Goal: Information Seeking & Learning: Learn about a topic

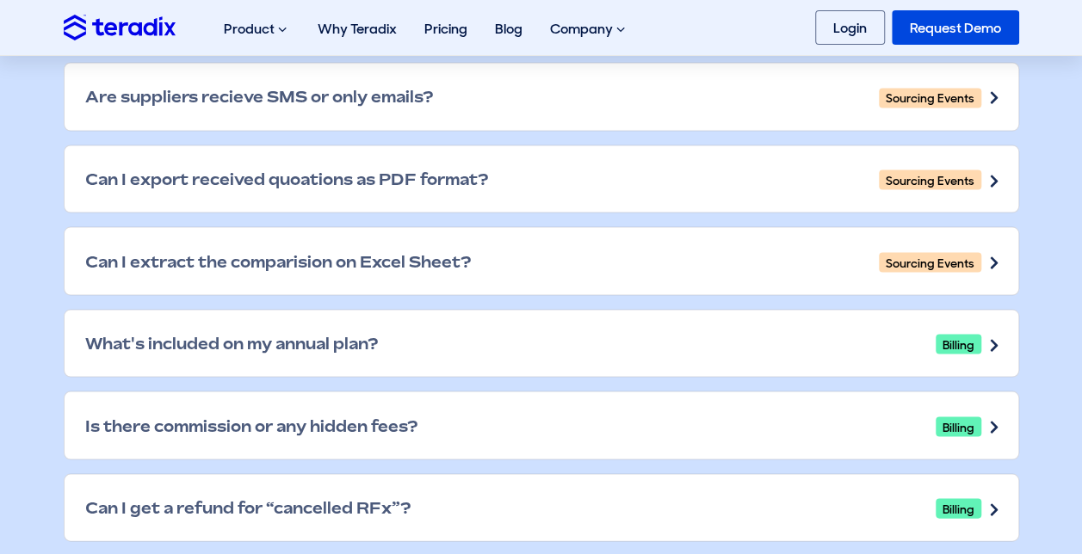
scroll to position [1516, 0]
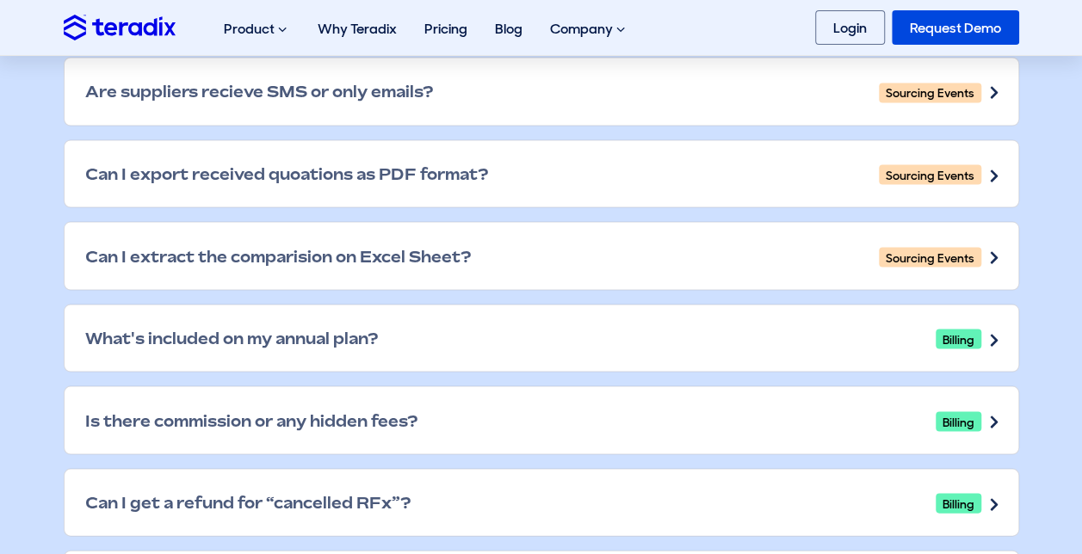
click at [578, 253] on div "Can I extract the comparision on Excel Sheet? Sourcing Events" at bounding box center [542, 255] width 954 height 67
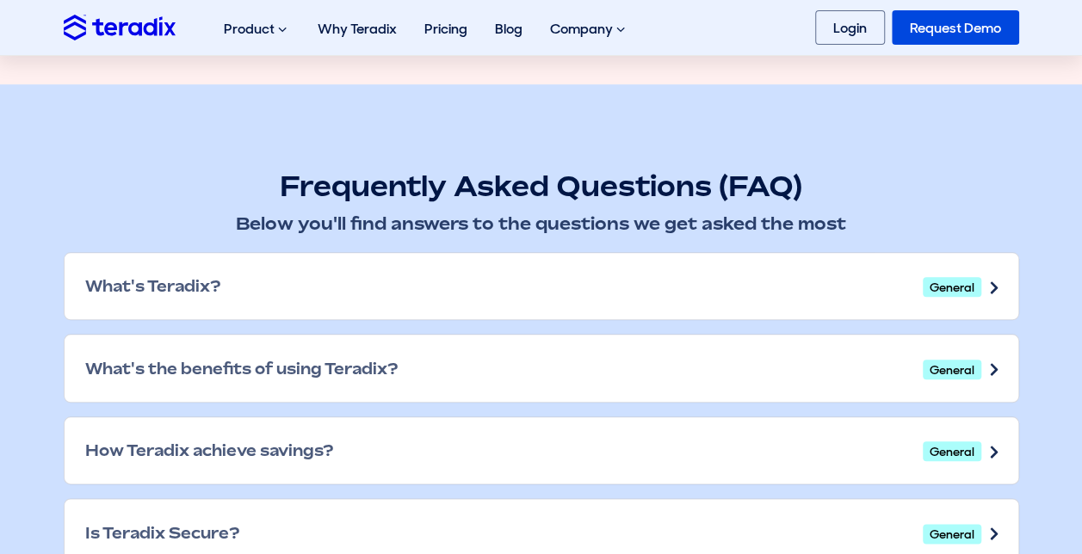
scroll to position [744, 0]
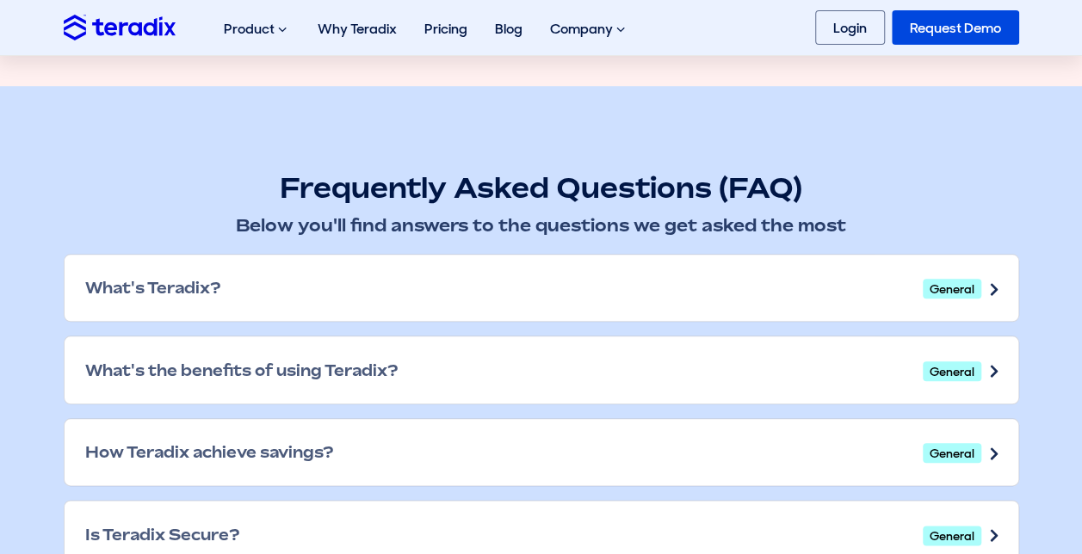
click at [439, 285] on div "What's Teradix? General" at bounding box center [542, 288] width 954 height 67
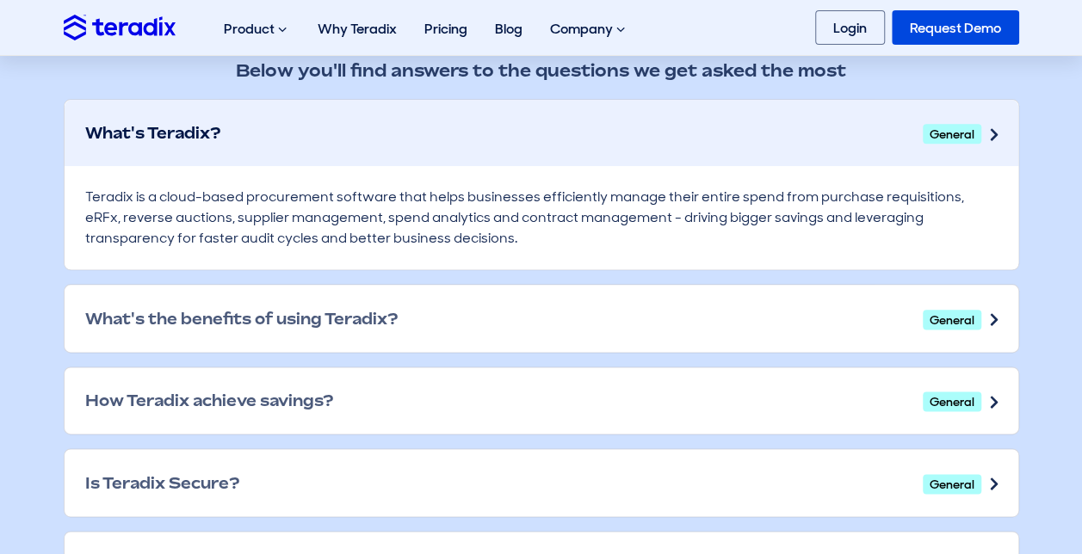
scroll to position [901, 0]
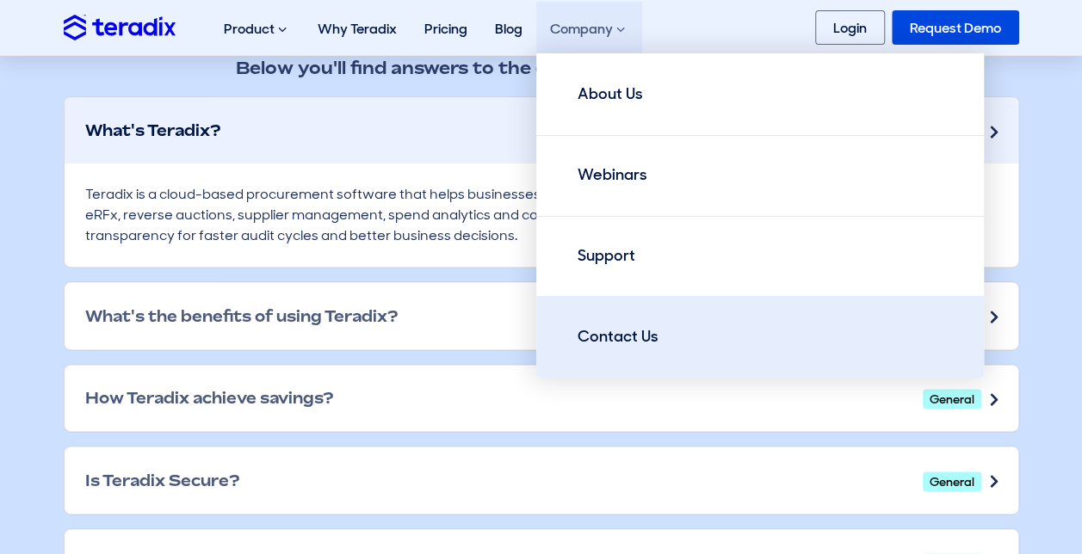
click at [599, 310] on link "Contact Us" at bounding box center [760, 337] width 448 height 83
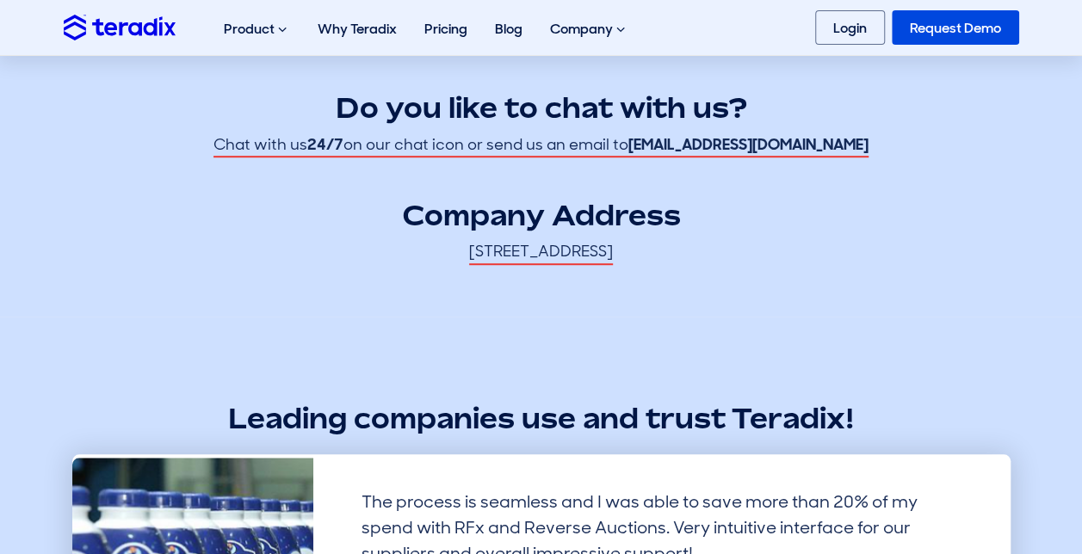
scroll to position [504, 0]
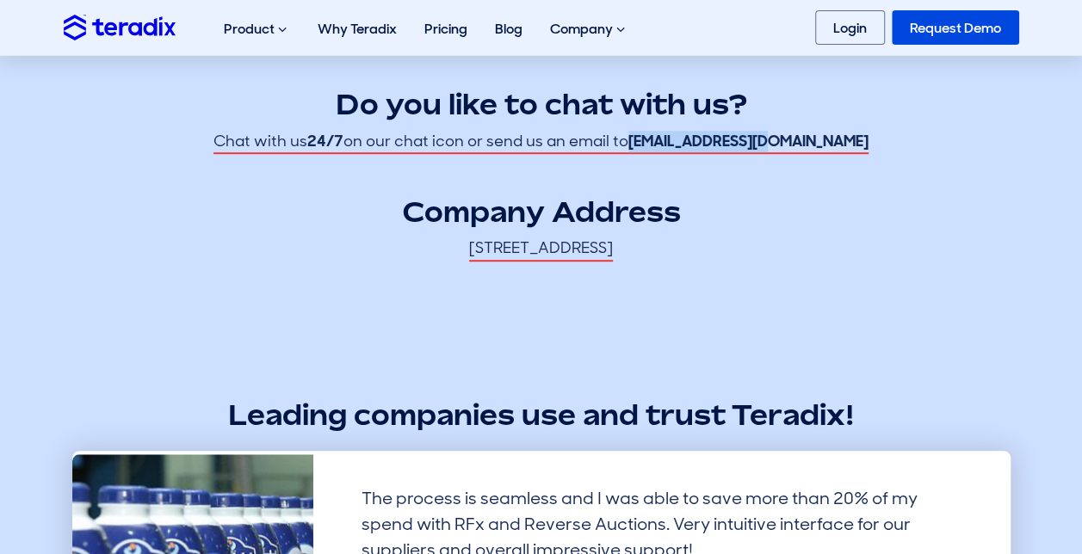
drag, startPoint x: 820, startPoint y: 137, endPoint x: 684, endPoint y: 145, distance: 136.2
click at [684, 145] on div "Do you like to chat with us? Chat with us 24/7 on our chat icon or send us an e…" at bounding box center [541, 153] width 955 height 215
copy strong "[EMAIL_ADDRESS][DOMAIN_NAME]"
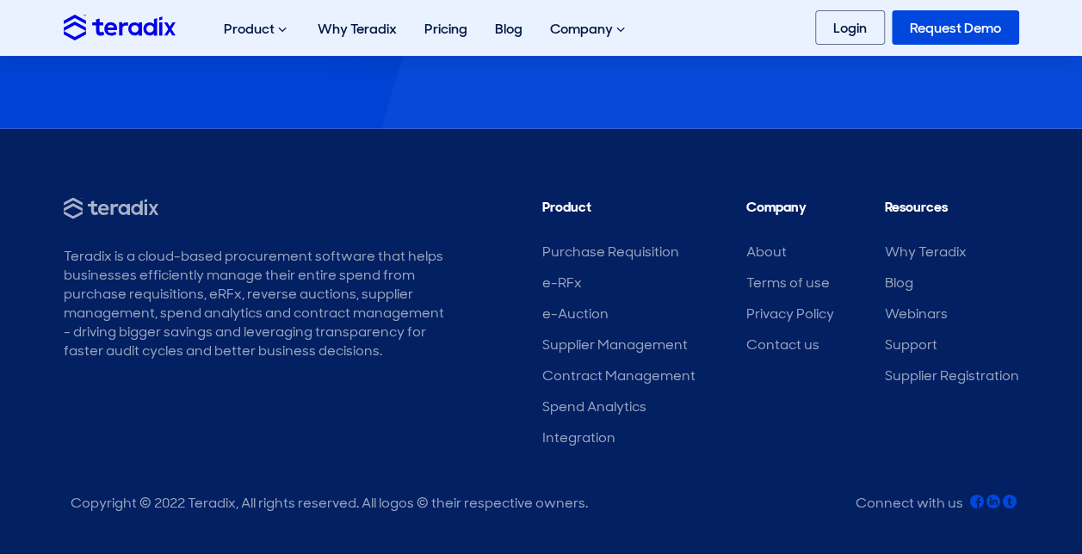
scroll to position [1708, 0]
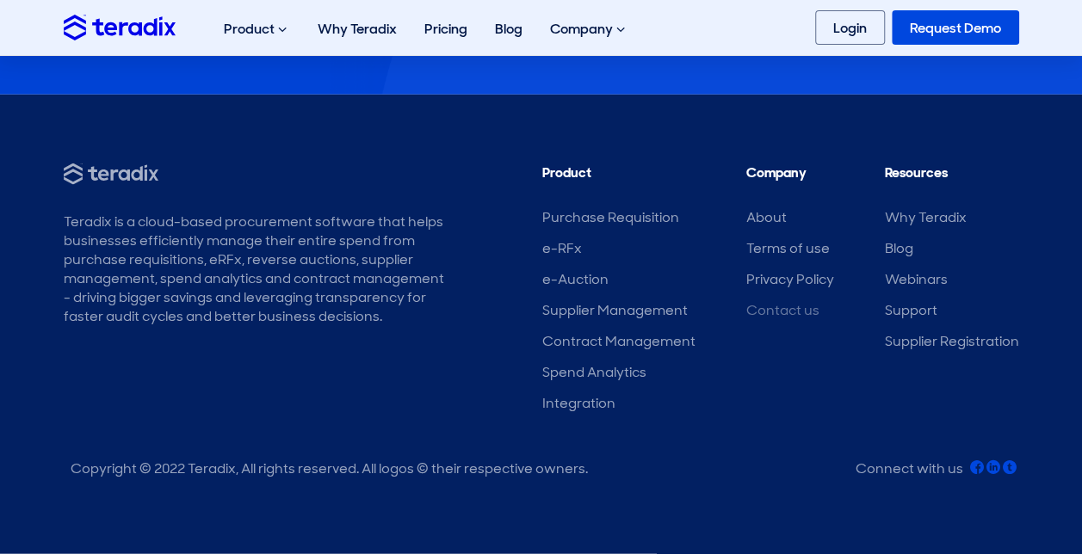
click at [767, 310] on link "Contact us" at bounding box center [782, 310] width 73 height 18
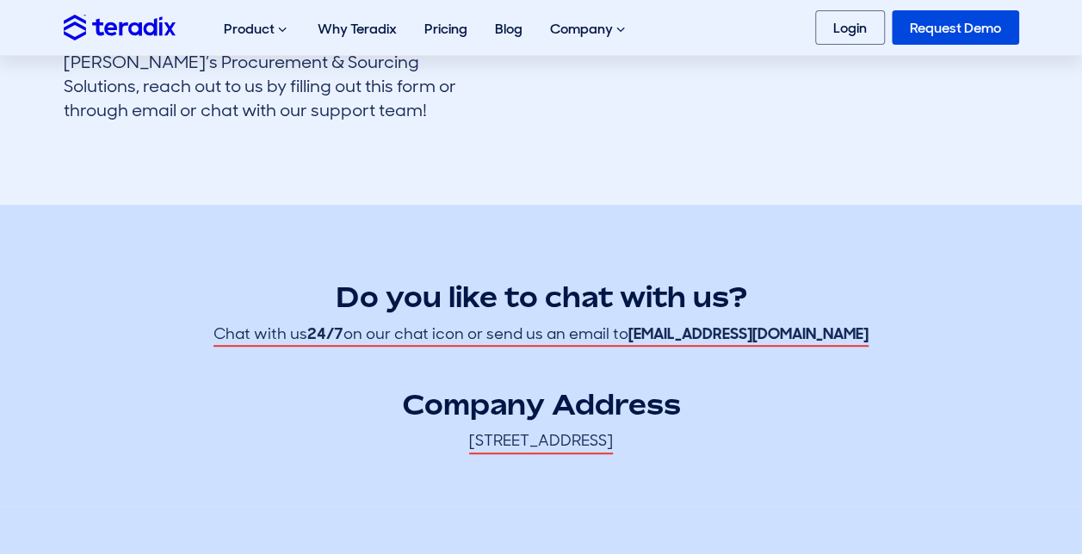
scroll to position [312, 0]
drag, startPoint x: 809, startPoint y: 332, endPoint x: 687, endPoint y: 332, distance: 122.2
click at [687, 332] on strong "[EMAIL_ADDRESS][DOMAIN_NAME]" at bounding box center [748, 334] width 240 height 21
click at [900, 278] on h2 "Do you like to chat with us?" at bounding box center [541, 297] width 955 height 39
click at [811, 332] on strong "[EMAIL_ADDRESS][DOMAIN_NAME]" at bounding box center [748, 334] width 240 height 21
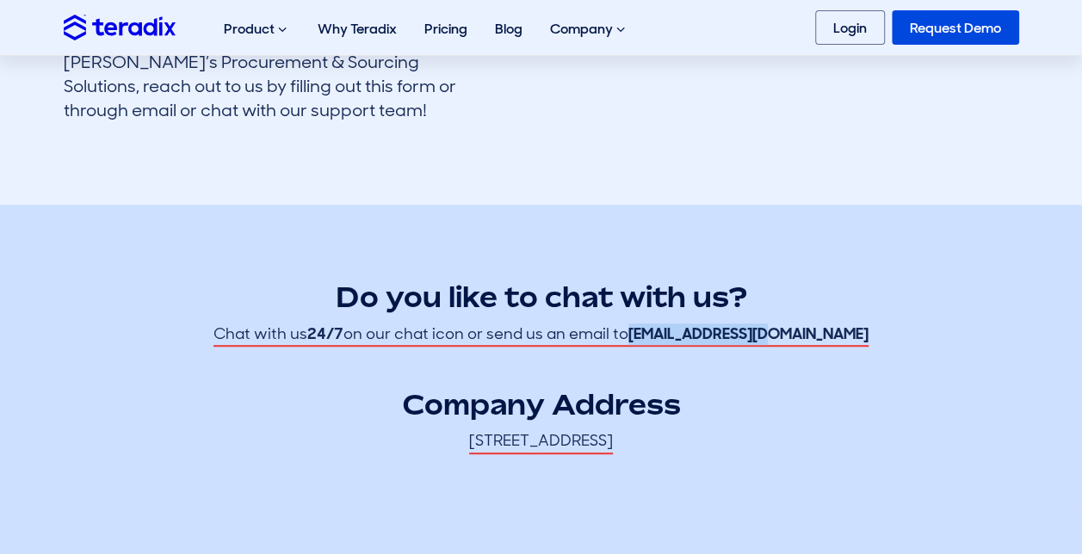
drag, startPoint x: 808, startPoint y: 334, endPoint x: 683, endPoint y: 331, distance: 124.9
click at [683, 331] on strong "[EMAIL_ADDRESS][DOMAIN_NAME]" at bounding box center [748, 334] width 240 height 21
copy strong "[EMAIL_ADDRESS][DOMAIN_NAME]"
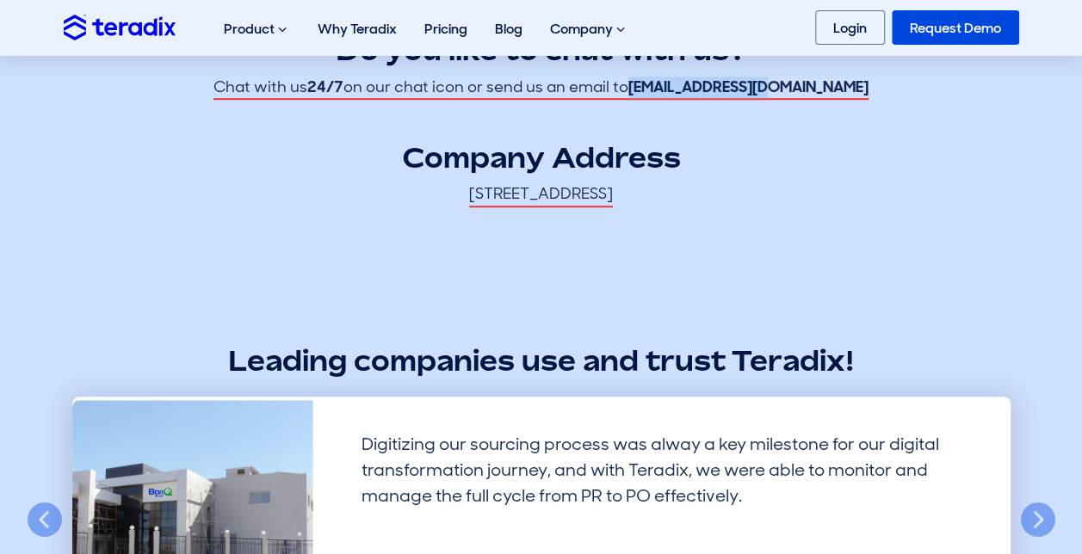
scroll to position [544, 0]
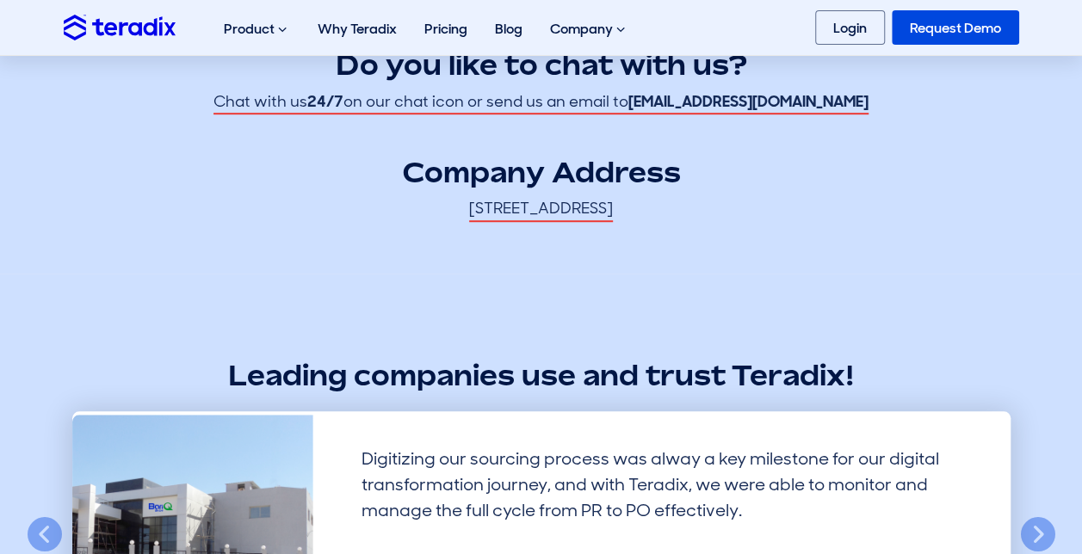
click at [343, 102] on strong "24/7" at bounding box center [325, 101] width 36 height 21
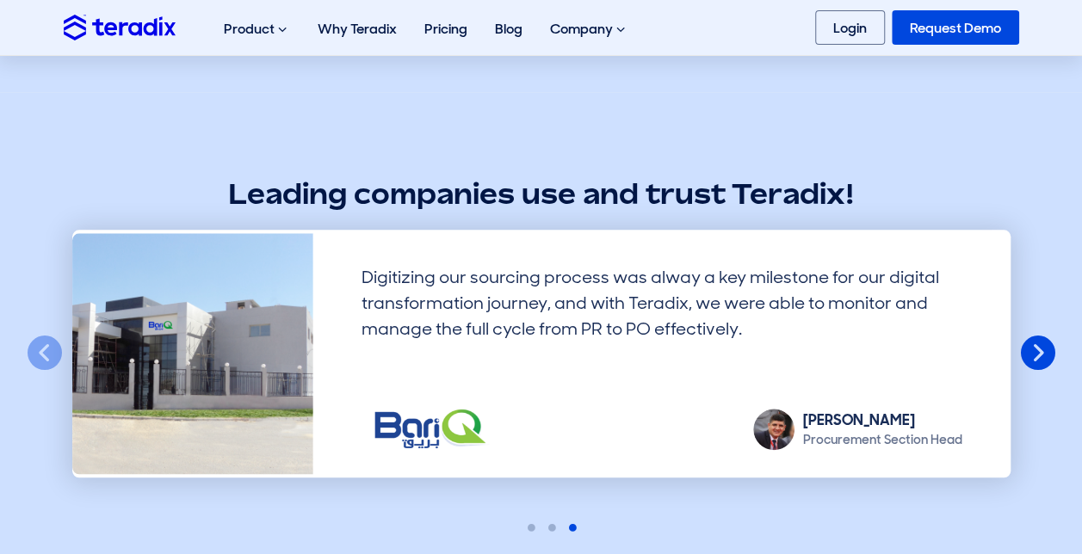
click at [1035, 363] on button "Next" at bounding box center [1038, 354] width 38 height 38
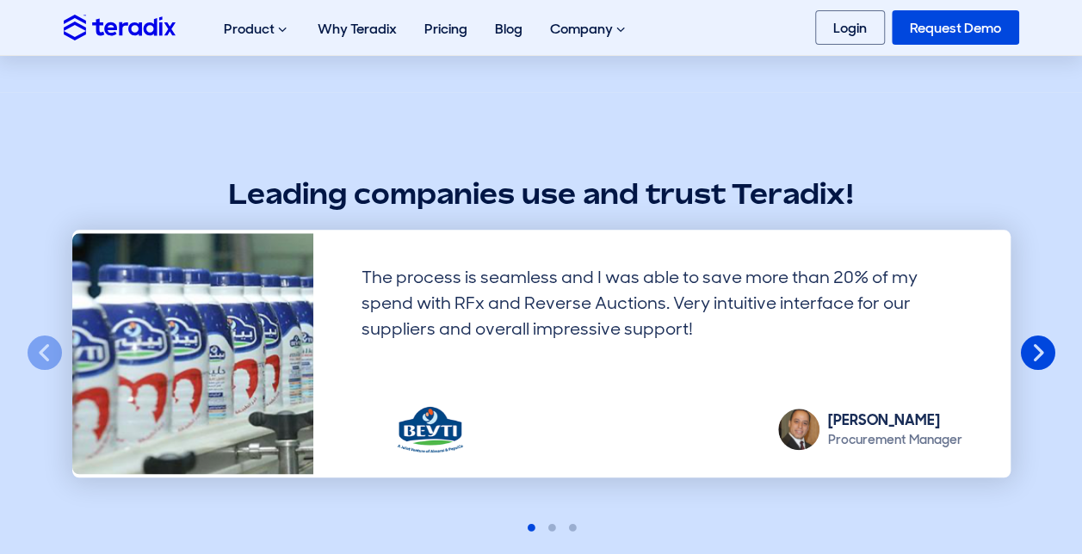
click at [1035, 363] on button "Next" at bounding box center [1038, 354] width 38 height 38
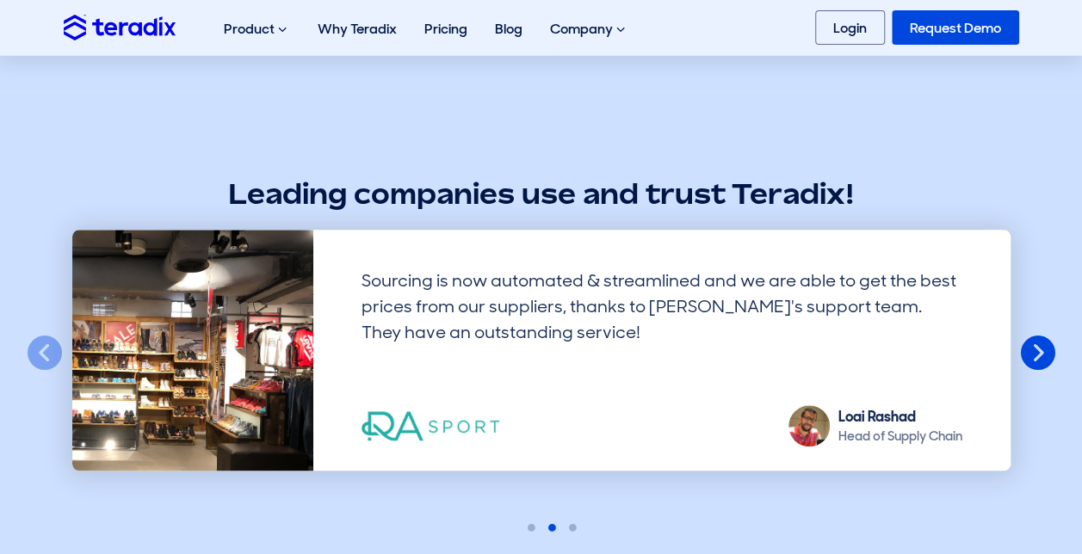
click at [1035, 363] on button "Next" at bounding box center [1038, 354] width 38 height 38
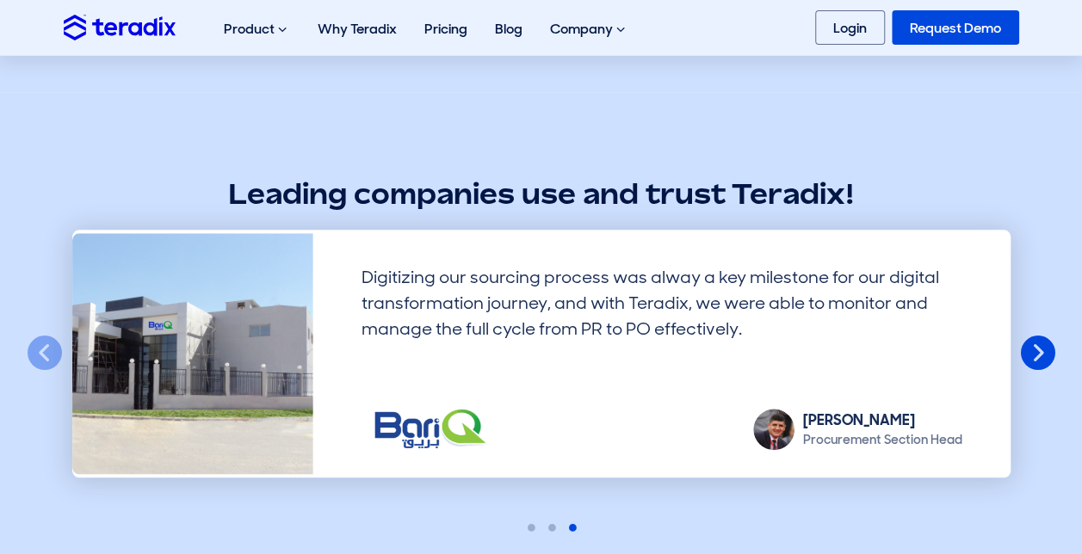
click at [1035, 363] on button "Next" at bounding box center [1038, 354] width 38 height 38
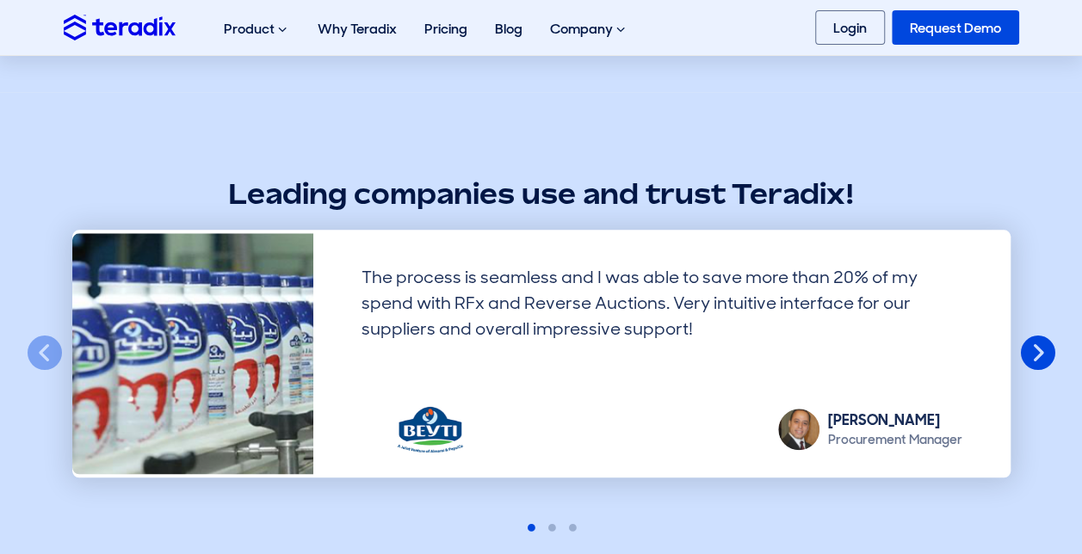
click at [1035, 363] on button "Next" at bounding box center [1038, 354] width 38 height 38
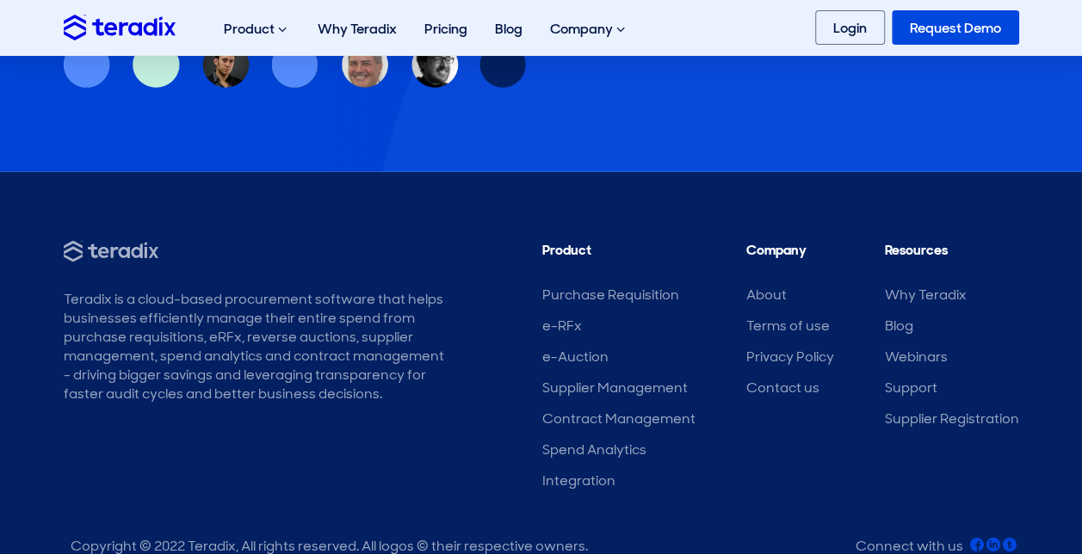
scroll to position [1636, 0]
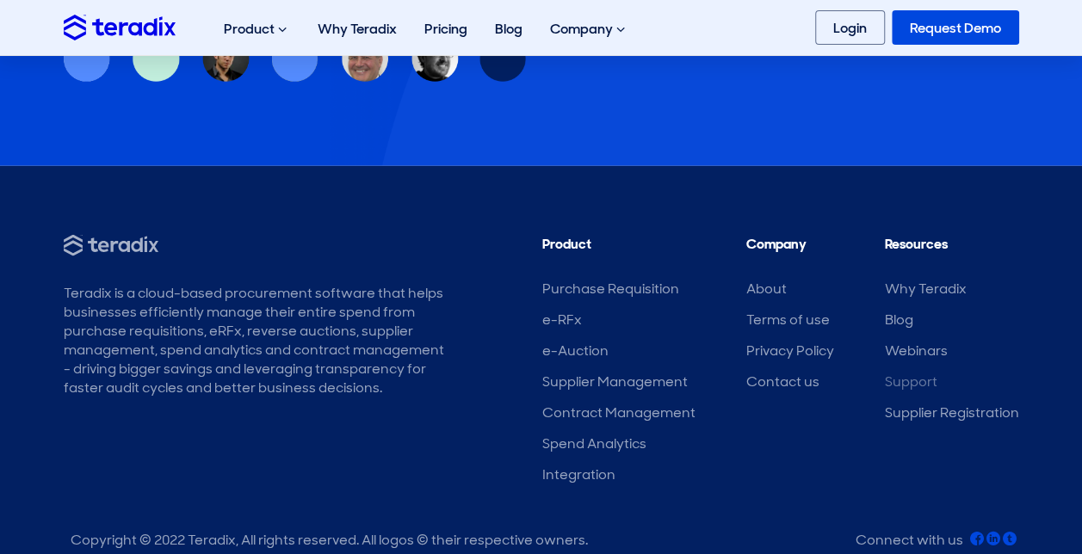
click at [912, 382] on link "Support" at bounding box center [911, 382] width 53 height 18
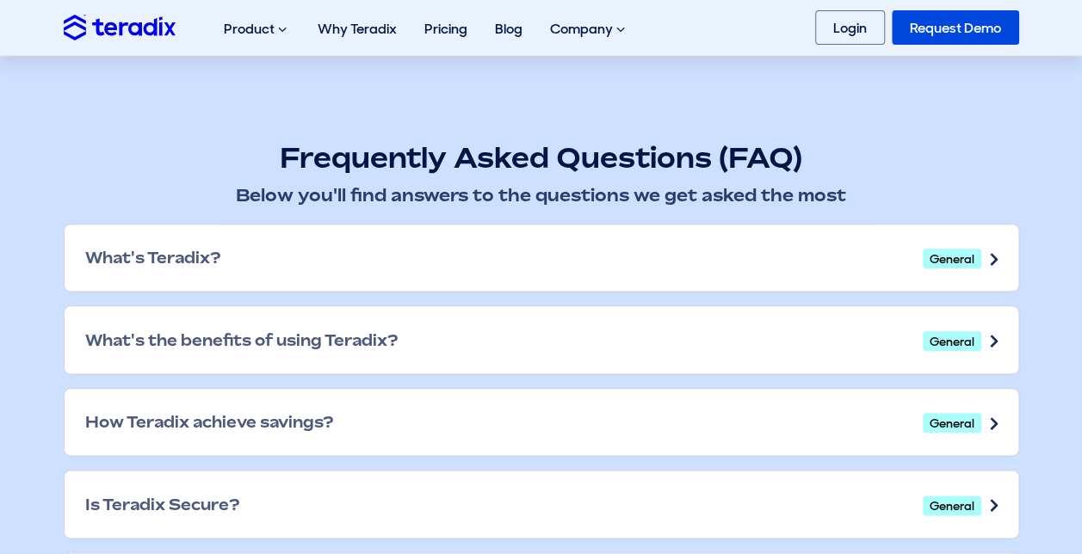
scroll to position [804, 0]
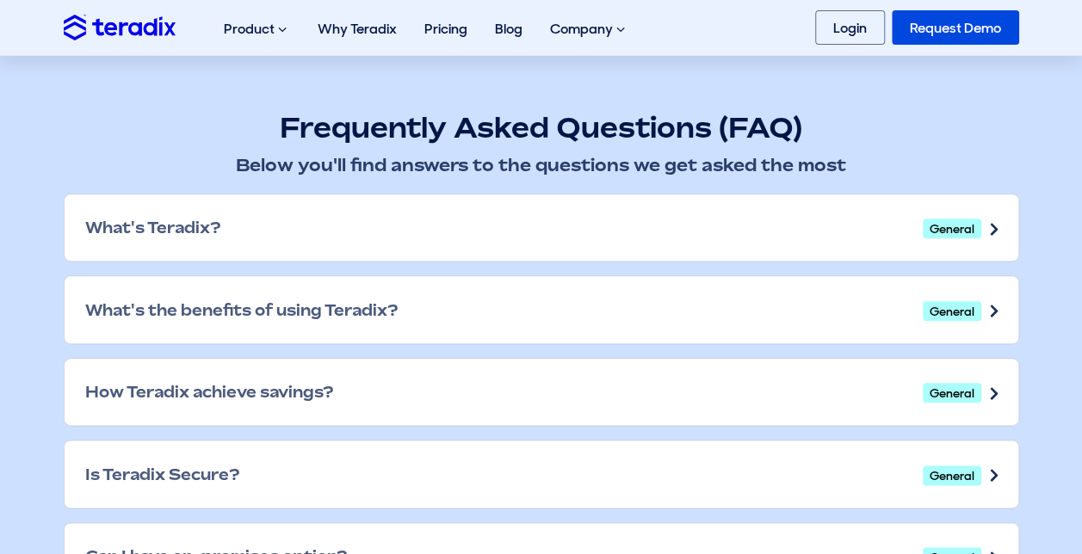
click at [739, 229] on div "What's Teradix? General" at bounding box center [542, 228] width 954 height 67
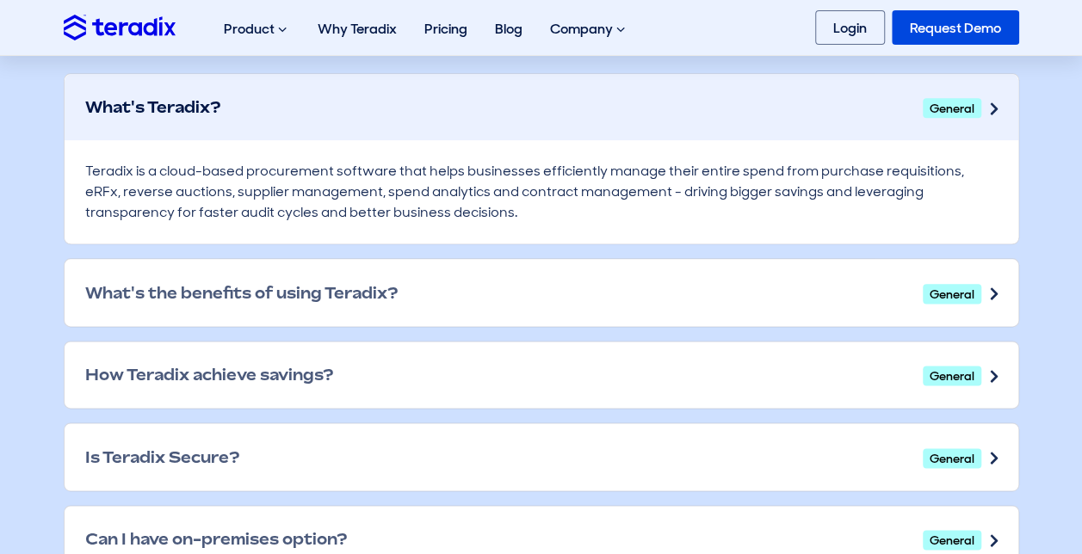
scroll to position [0, 0]
click at [737, 269] on div "What's the benefits of using Teradix? General" at bounding box center [542, 292] width 954 height 67
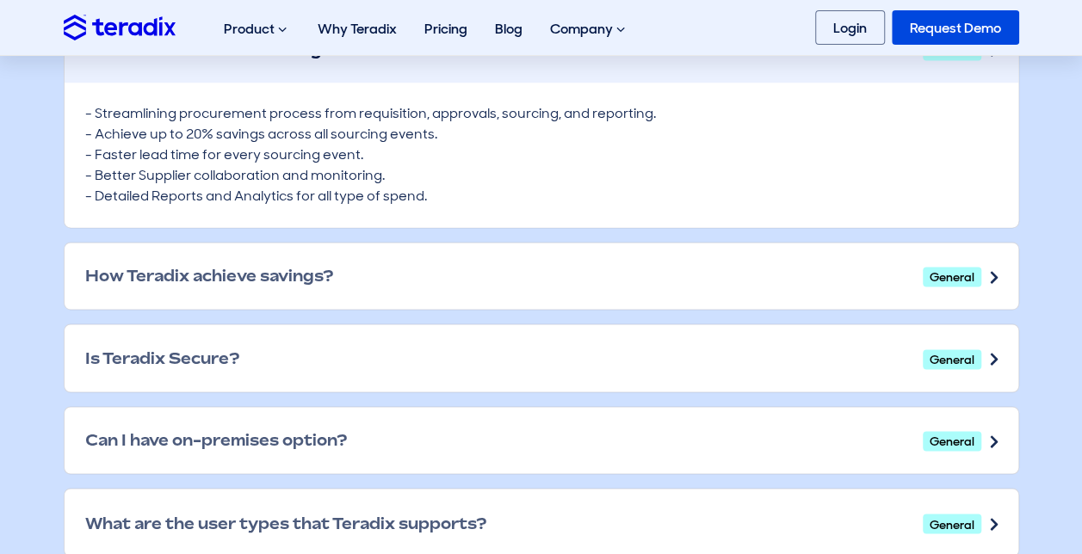
scroll to position [1169, 0]
click at [730, 293] on div "How Teradix achieve savings? General" at bounding box center [542, 275] width 954 height 67
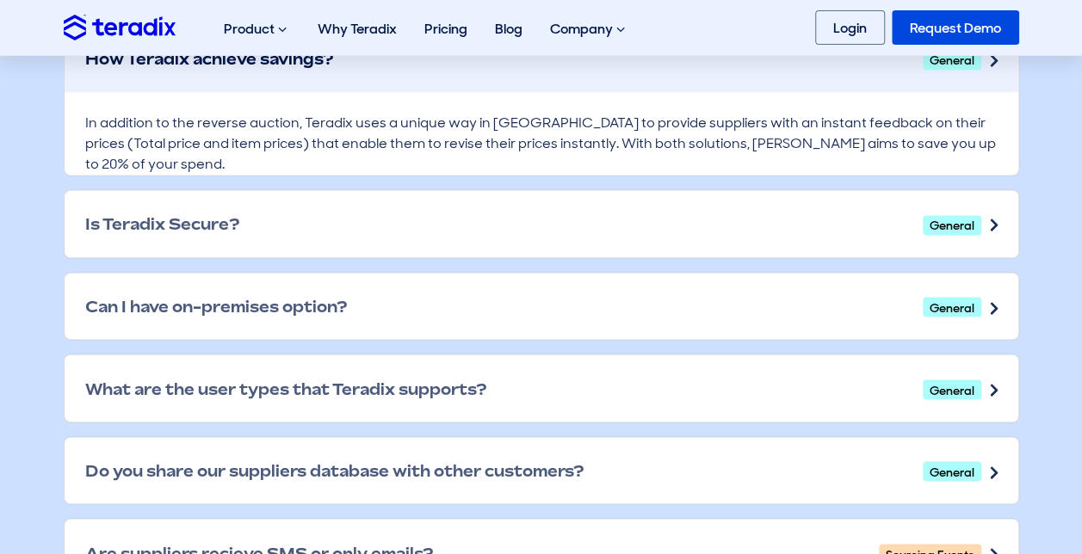
scroll to position [1387, 0]
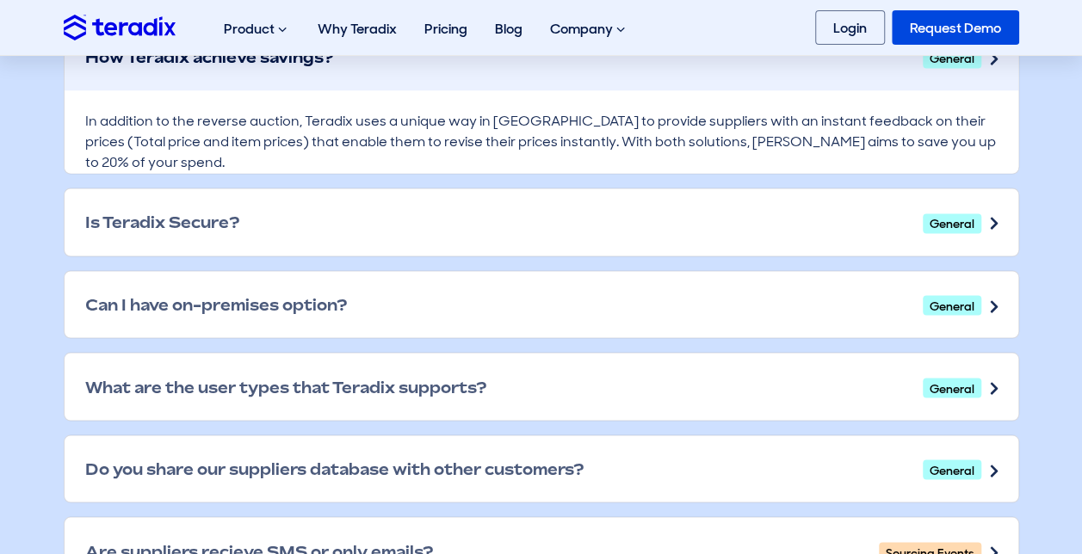
click at [743, 234] on div "Is Teradix Secure? General" at bounding box center [542, 222] width 954 height 67
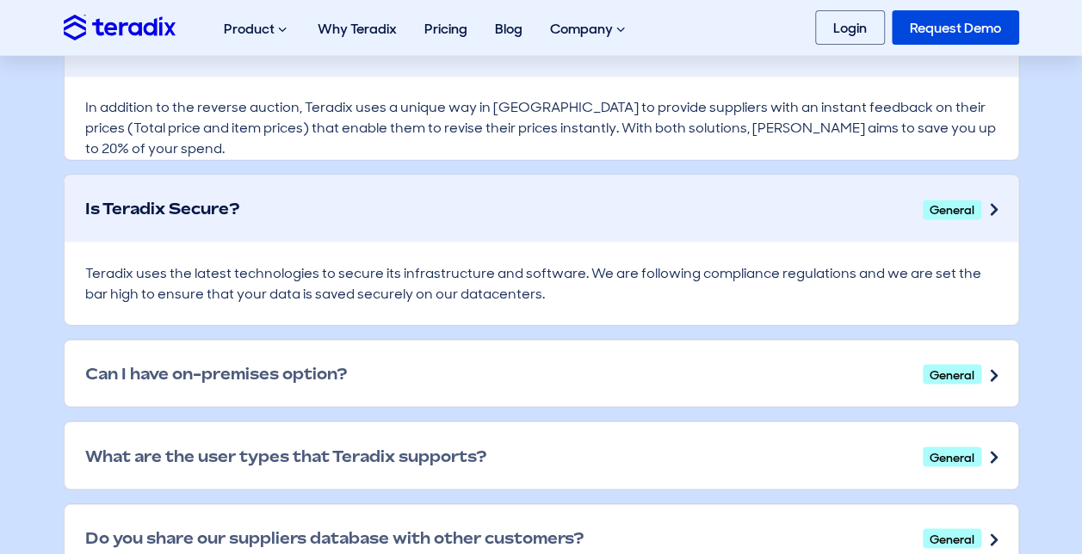
scroll to position [1401, 0]
click at [721, 368] on div "Can I have on-premises option? General" at bounding box center [542, 372] width 954 height 67
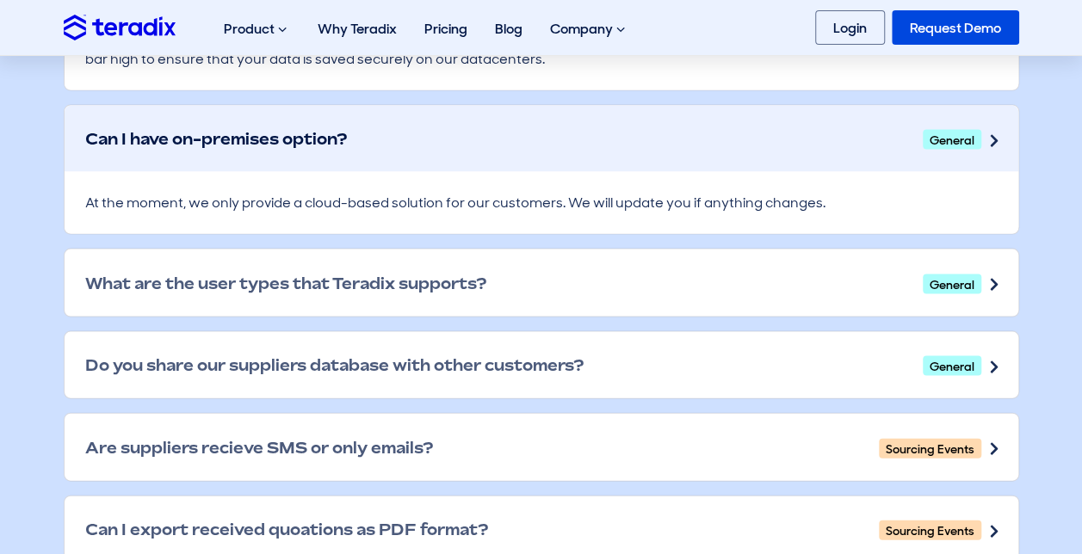
scroll to position [1636, 0]
click at [592, 264] on div "What are the user types that Teradix supports? General" at bounding box center [542, 282] width 954 height 67
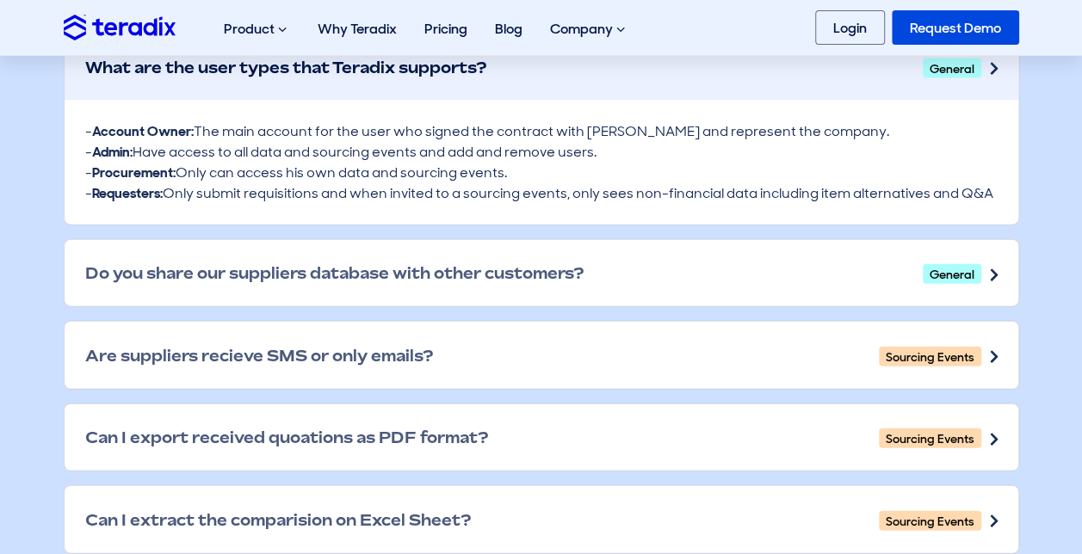
scroll to position [1852, 0]
click at [555, 266] on h2 "Do you share our suppliers database with other customers?" at bounding box center [334, 272] width 498 height 19
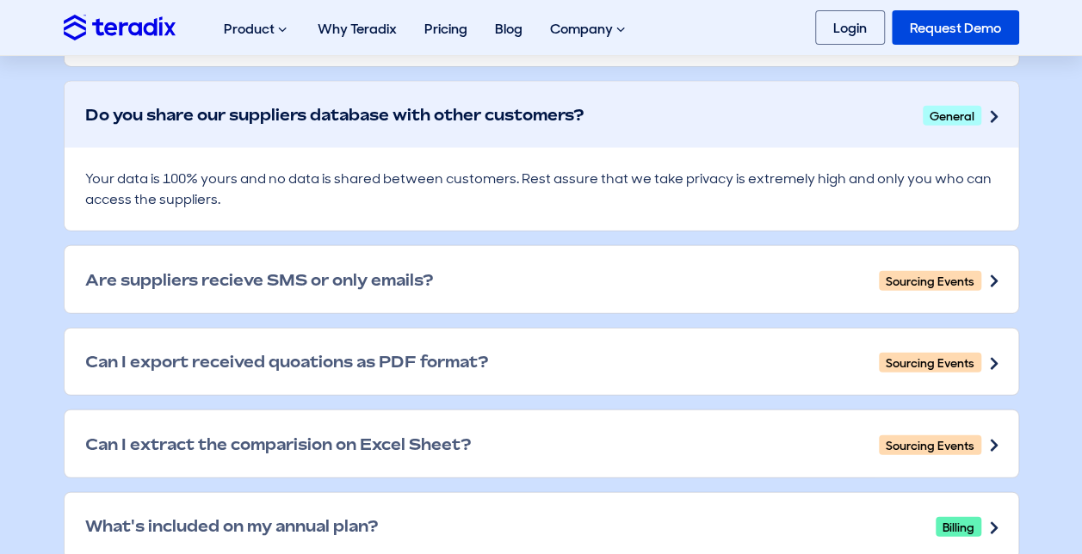
scroll to position [2010, 0]
click at [555, 279] on div "Are suppliers recieve SMS or only emails? Sourcing Events" at bounding box center [542, 278] width 954 height 67
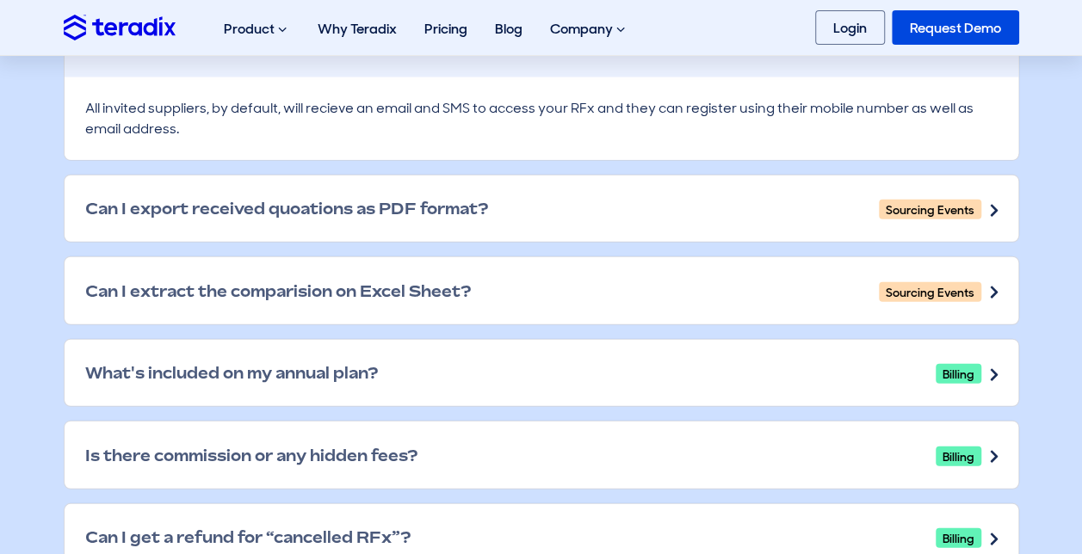
scroll to position [2246, 0]
click at [517, 226] on div "Can I export received quoations as PDF format? Sourcing Events" at bounding box center [542, 208] width 954 height 67
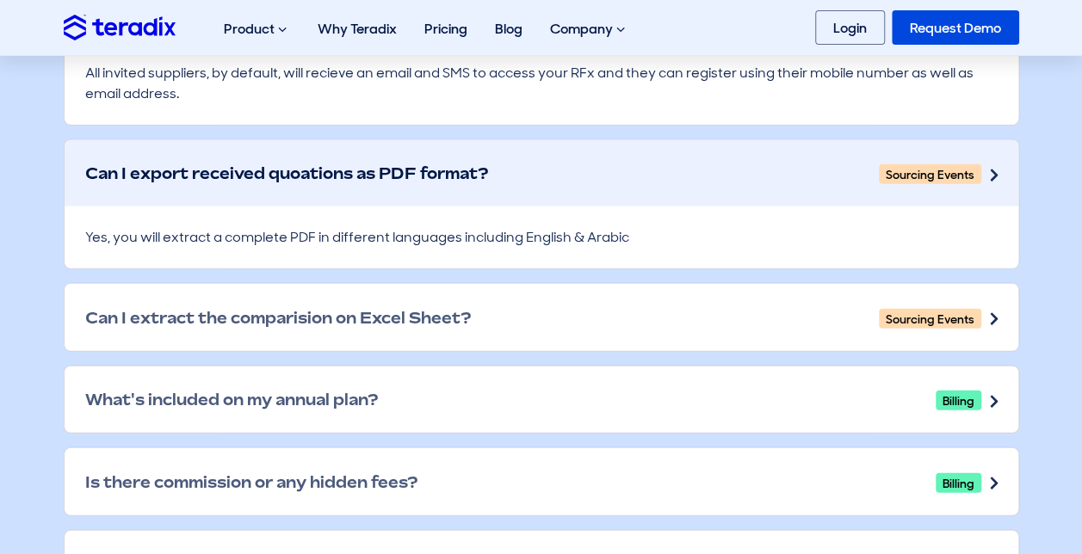
scroll to position [2315, 0]
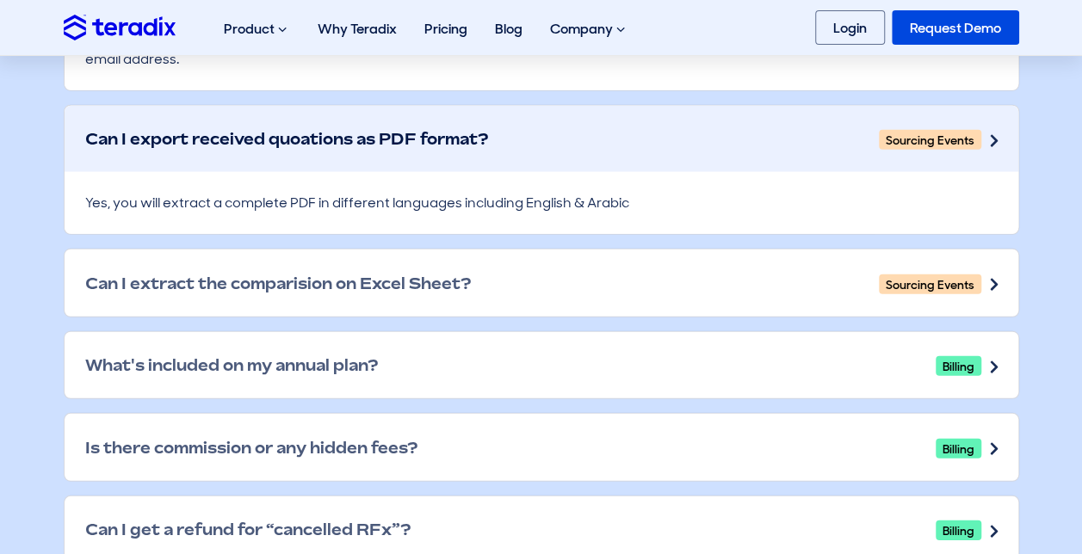
click at [515, 274] on div "Can I extract the comparision on Excel Sheet? Sourcing Events" at bounding box center [542, 283] width 954 height 67
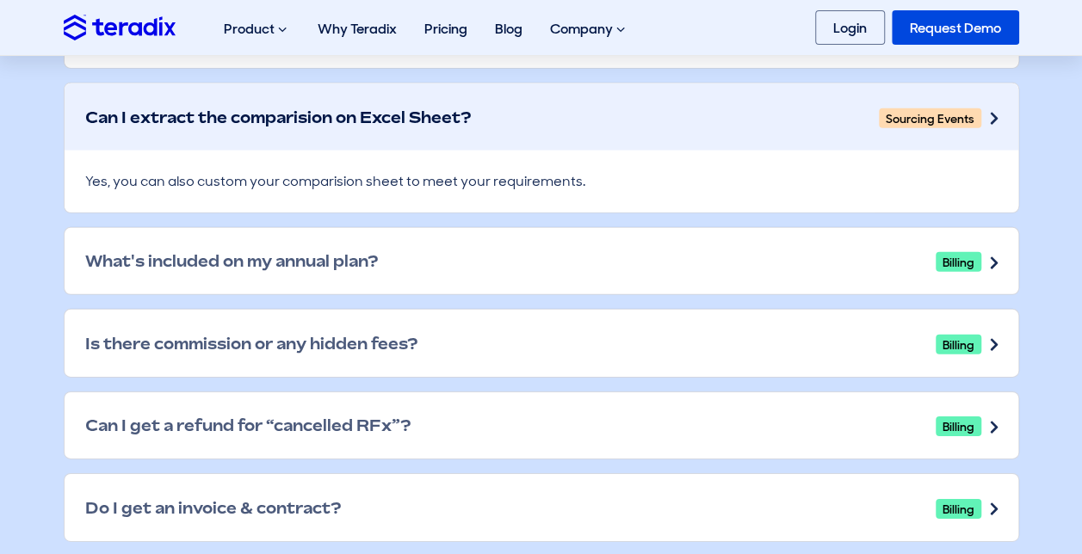
scroll to position [2482, 0]
click at [501, 264] on div "What's included on my annual plan? Billing" at bounding box center [542, 260] width 954 height 67
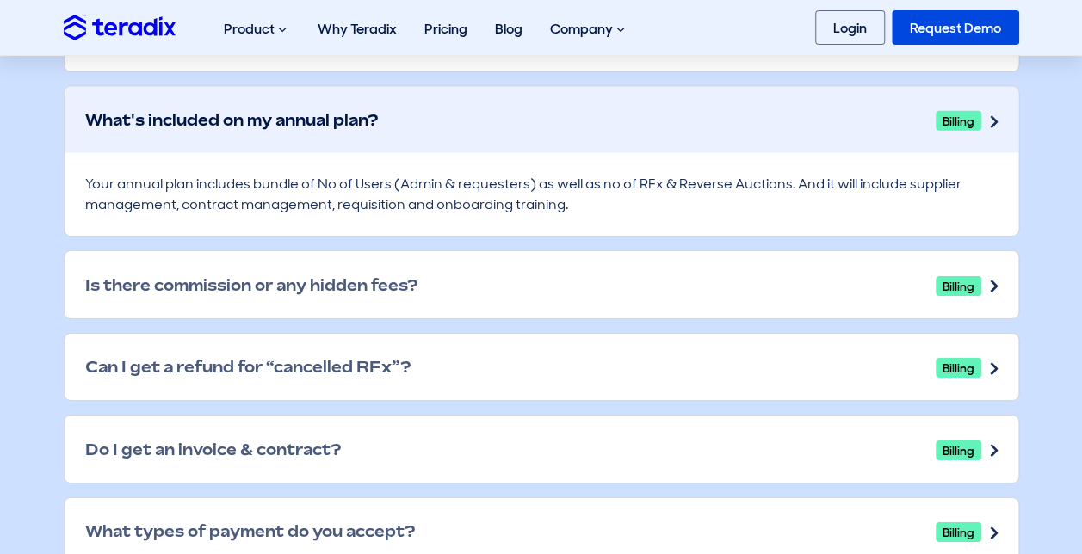
scroll to position [2631, 0]
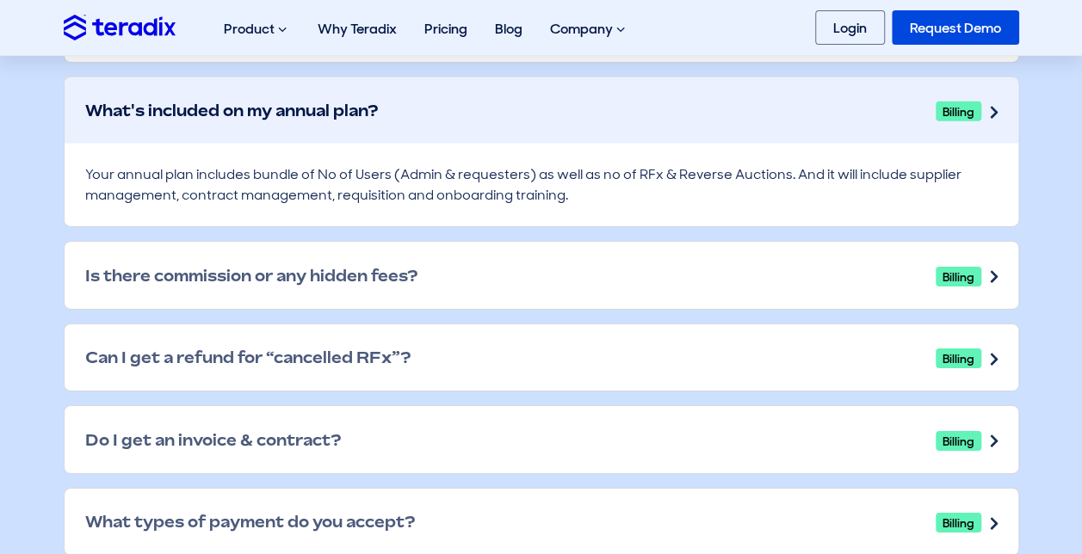
click at [504, 276] on div "Is there commission or any hidden fees? Billing" at bounding box center [542, 275] width 954 height 67
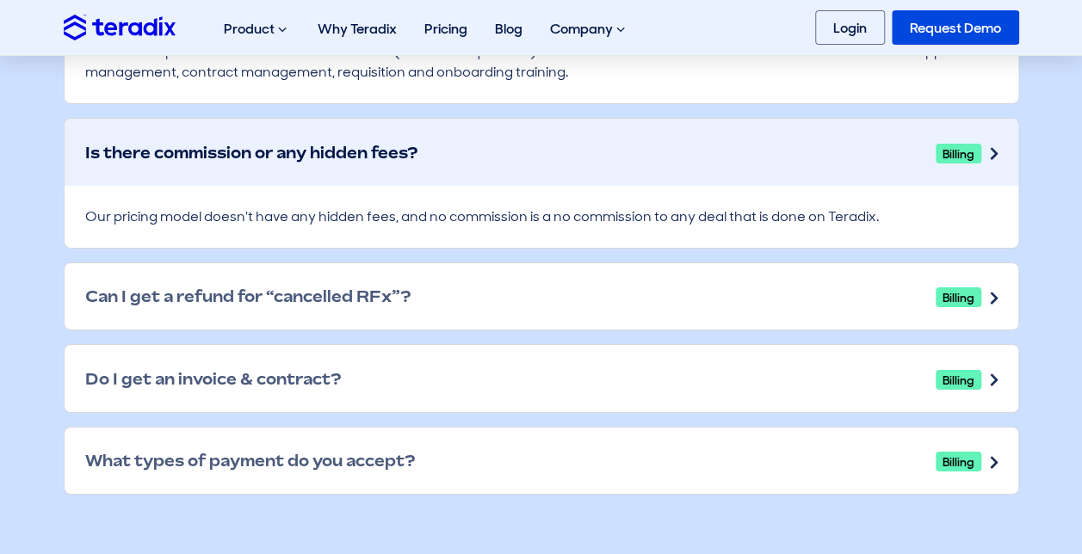
scroll to position [2755, 0]
click at [501, 296] on div "Can I get a refund for “cancelled RFx”? Billing" at bounding box center [542, 296] width 954 height 67
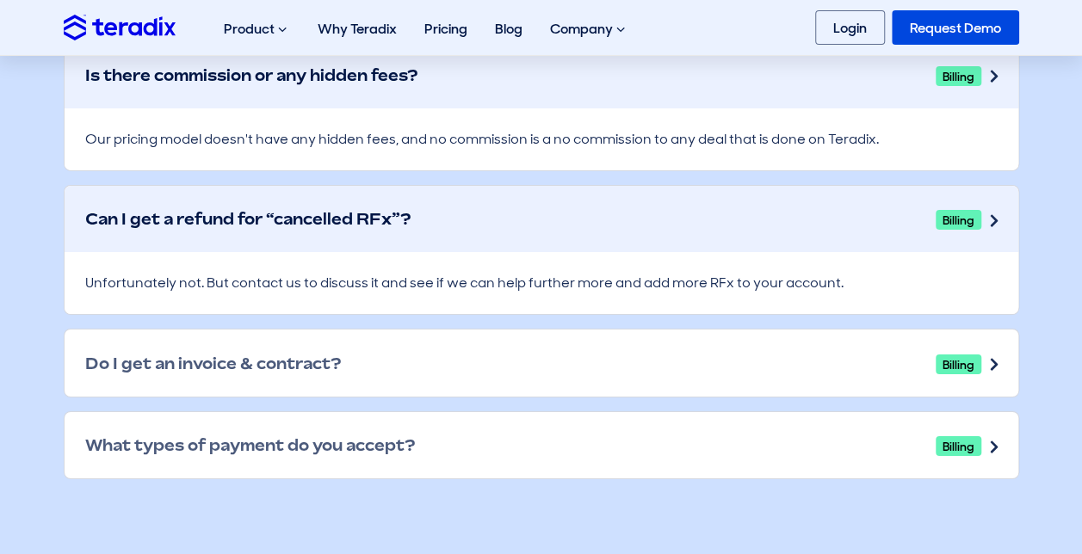
scroll to position [2783, 0]
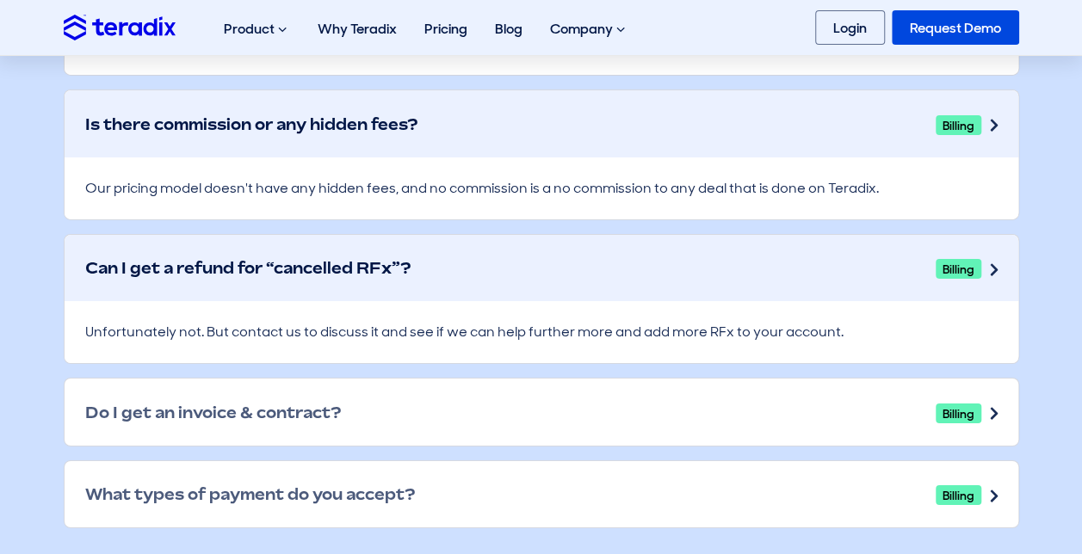
click at [492, 363] on div "Unfortunately not. But contact us to discuss it and see if we can help further …" at bounding box center [542, 332] width 954 height 62
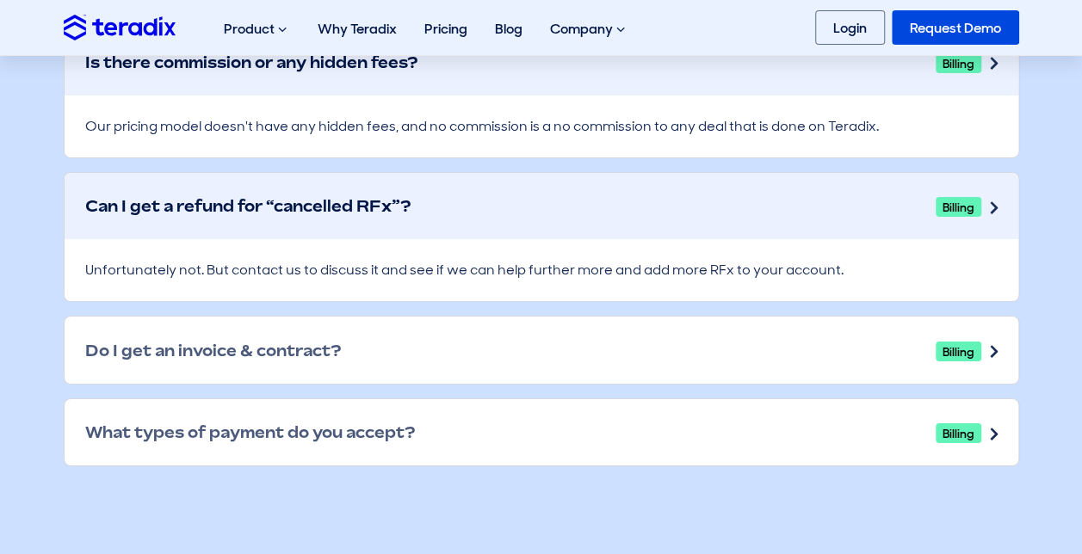
scroll to position [2846, 0]
click at [470, 362] on div "Do I get an invoice & contract? Billing" at bounding box center [542, 349] width 954 height 67
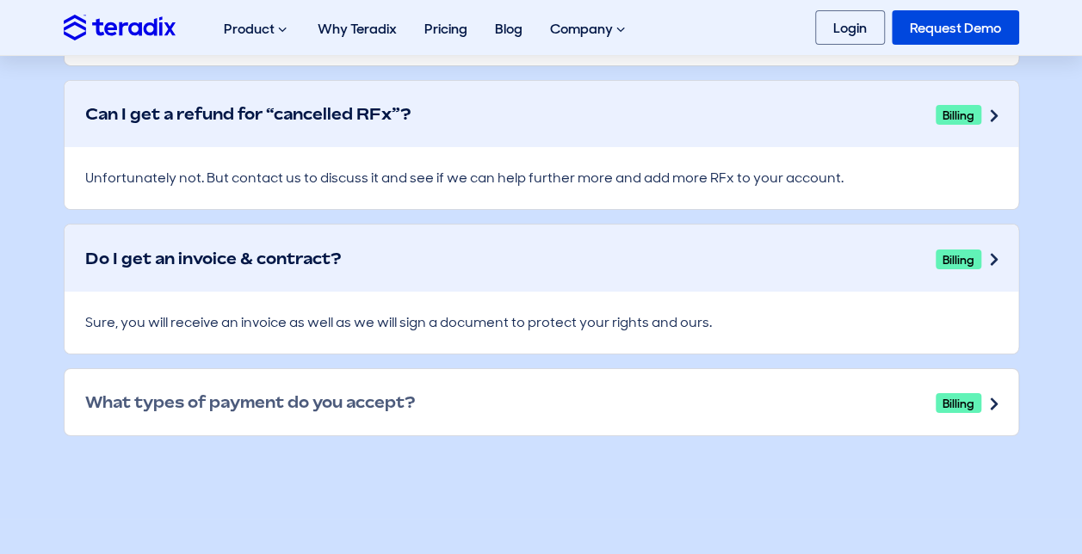
scroll to position [2940, 0]
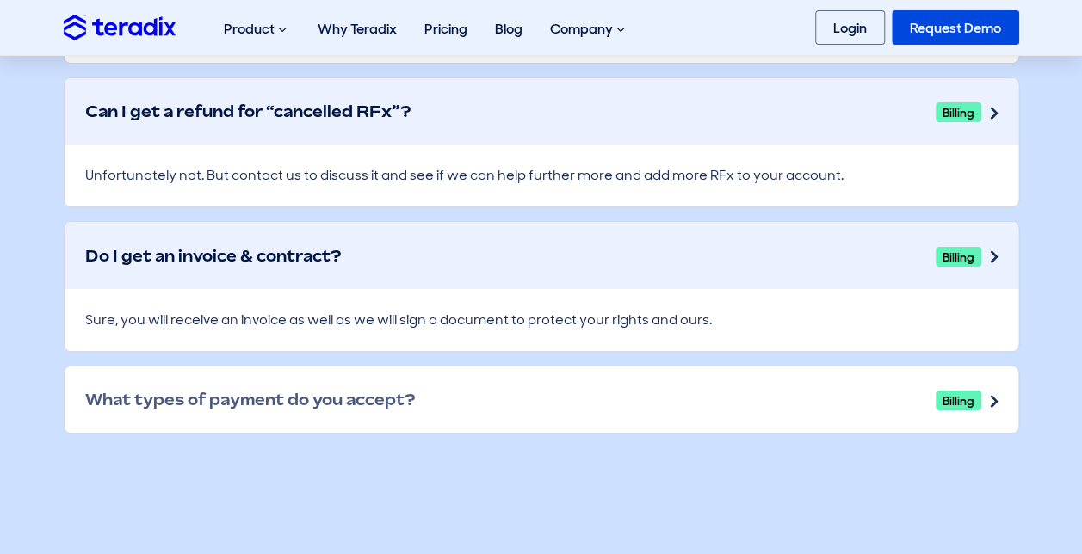
click at [457, 406] on div "What types of payment do you accept? Billing" at bounding box center [542, 400] width 954 height 67
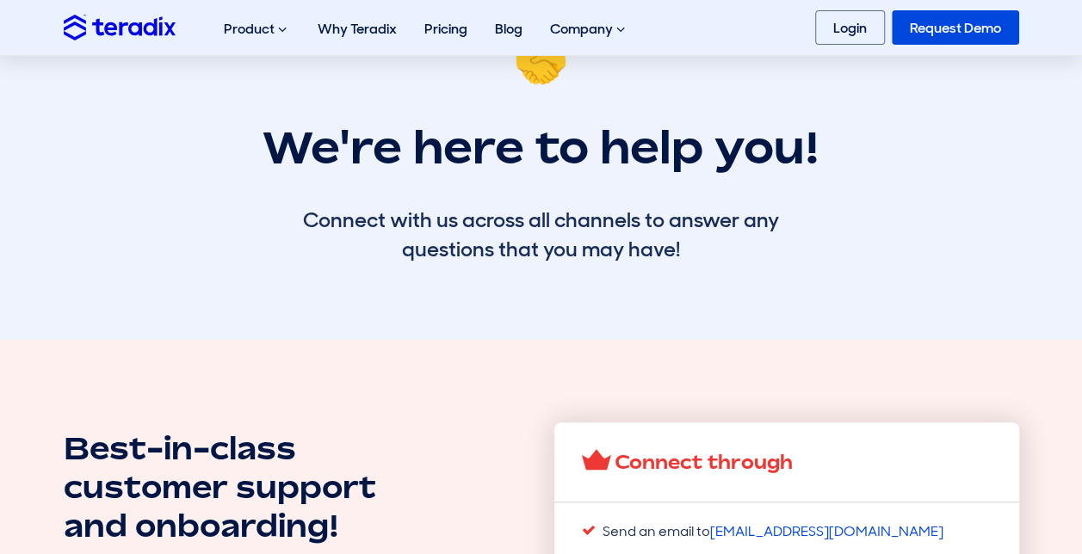
scroll to position [52, 0]
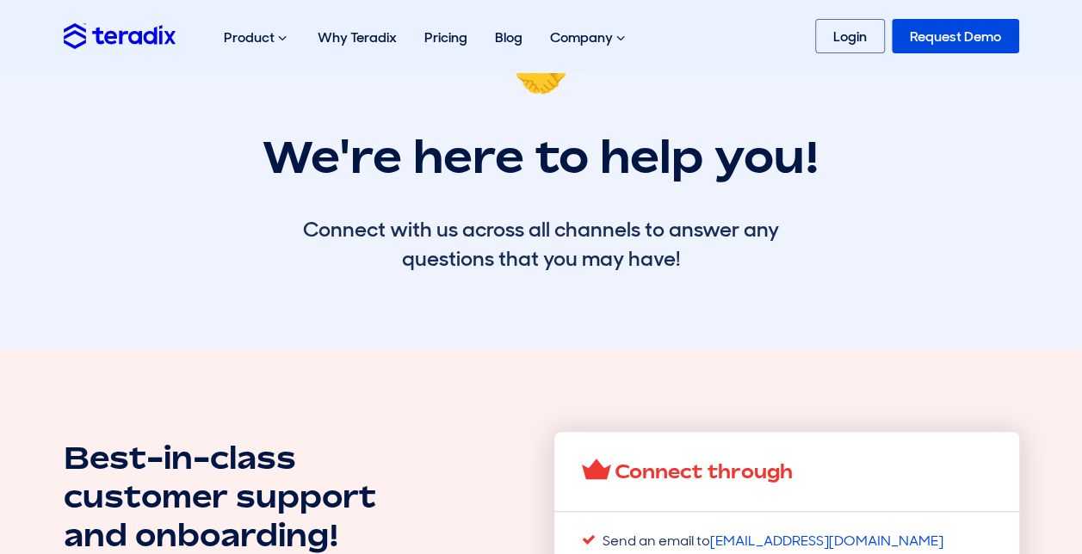
click at [906, 28] on link "Request Demo" at bounding box center [955, 36] width 127 height 34
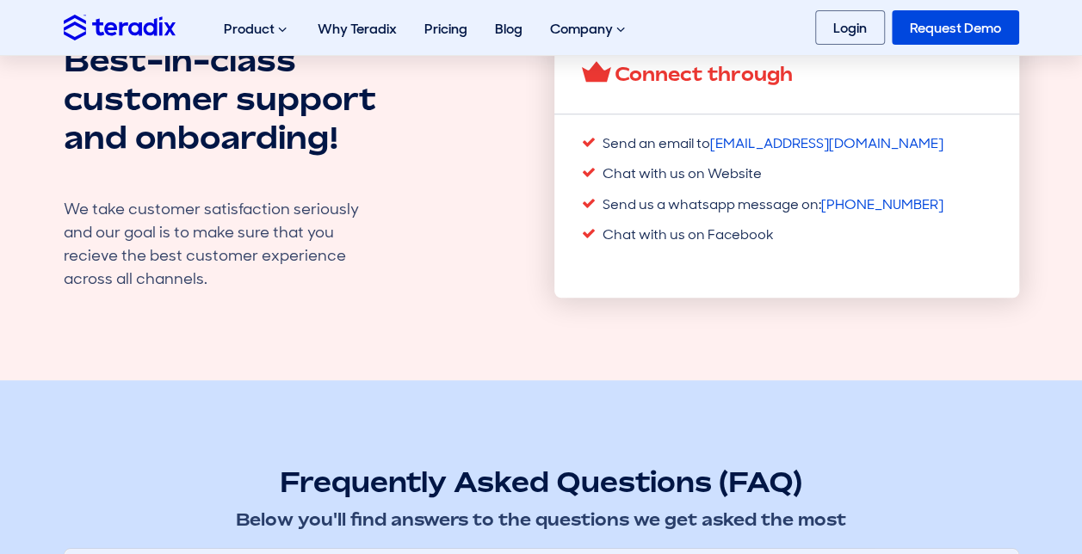
scroll to position [446, 0]
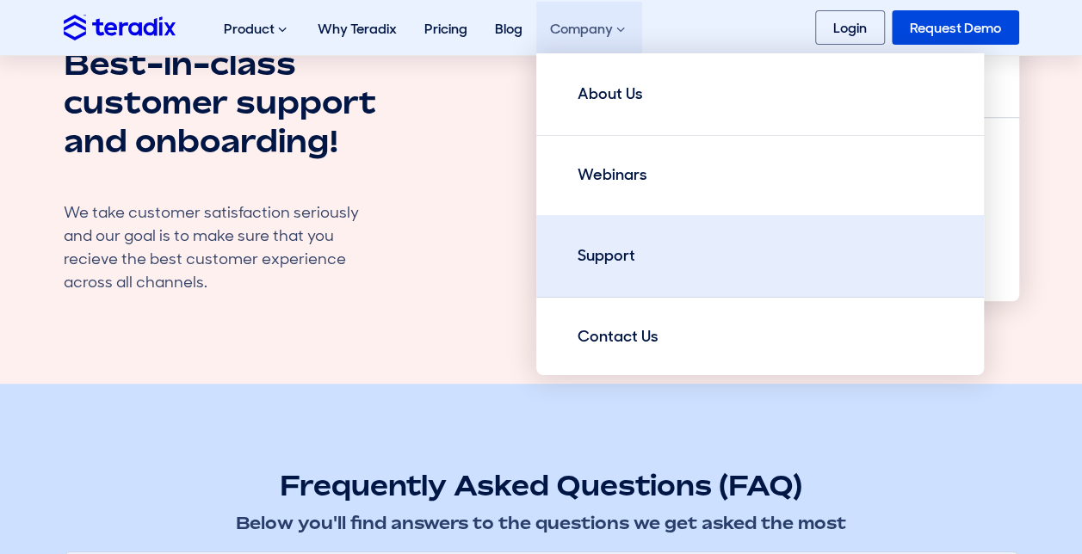
click at [606, 248] on div "Support" at bounding box center [607, 255] width 58 height 23
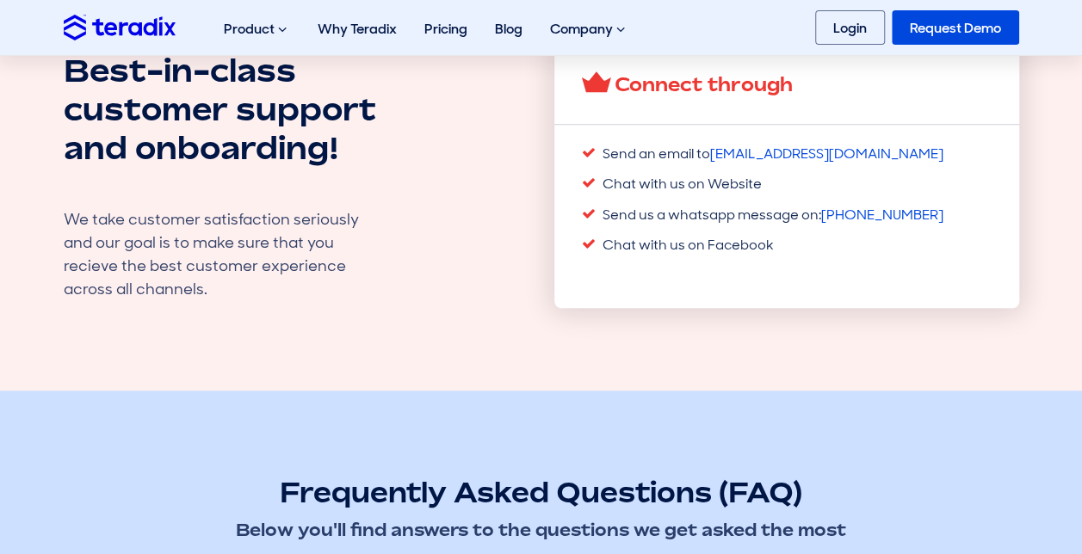
scroll to position [440, 0]
click at [437, 38] on link "Pricing" at bounding box center [446, 29] width 71 height 54
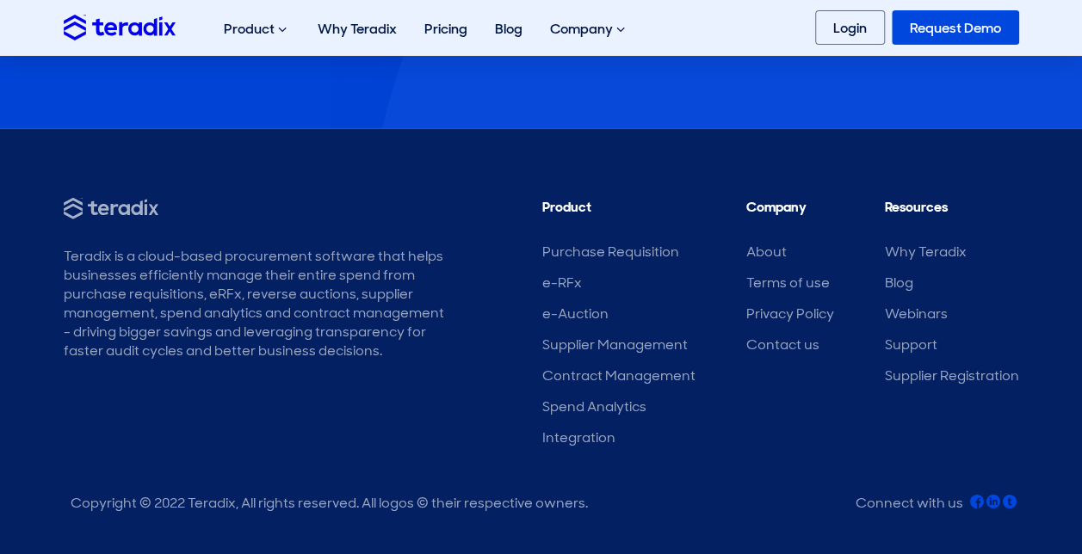
scroll to position [2211, 0]
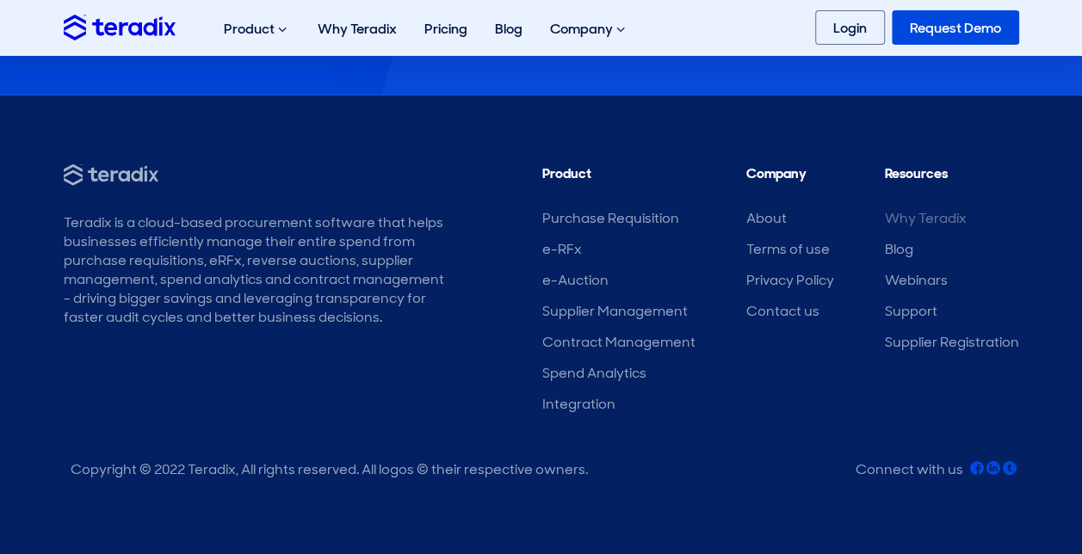
click at [900, 213] on link "Why Teradix" at bounding box center [926, 218] width 82 height 18
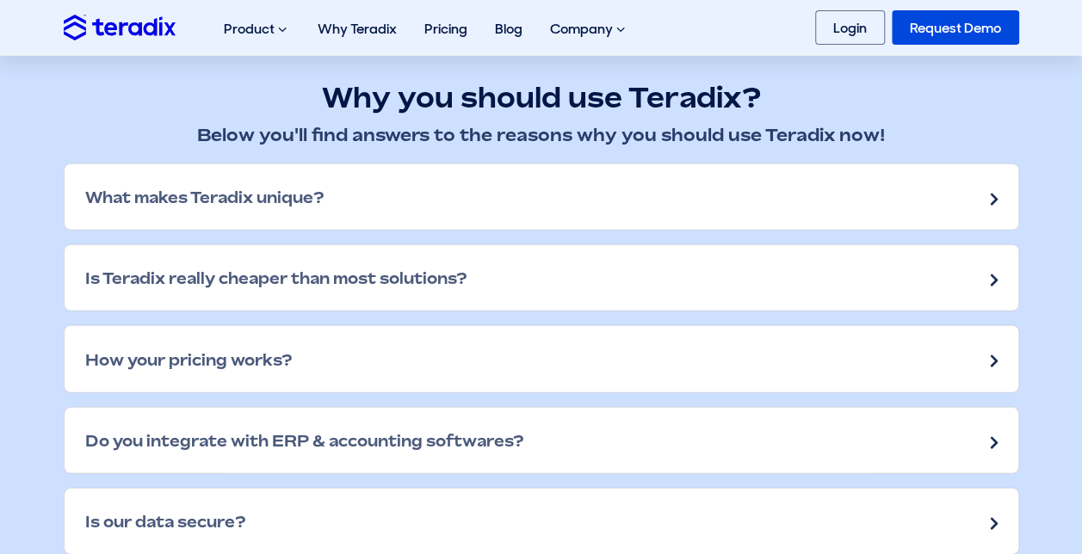
scroll to position [2303, 0]
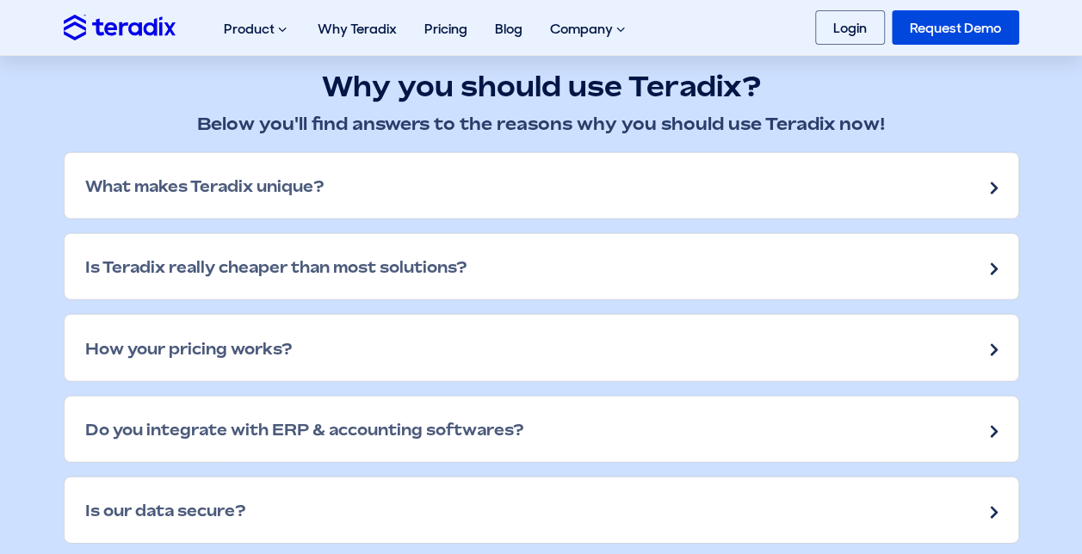
click at [829, 176] on div "What makes Teradix unique?" at bounding box center [542, 185] width 954 height 65
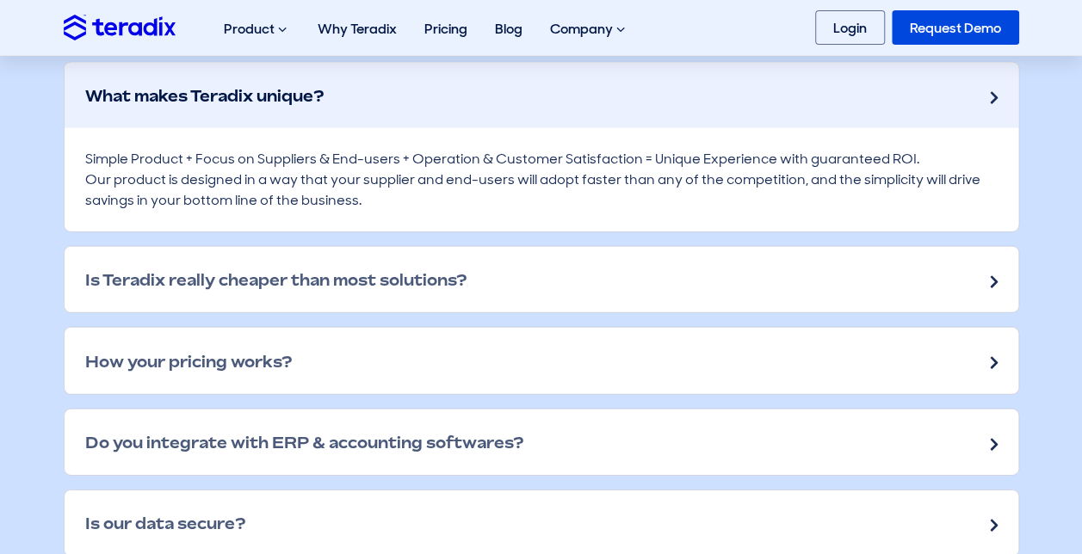
scroll to position [2395, 0]
click at [837, 258] on div "Is Teradix really cheaper than most solutions?" at bounding box center [542, 278] width 954 height 65
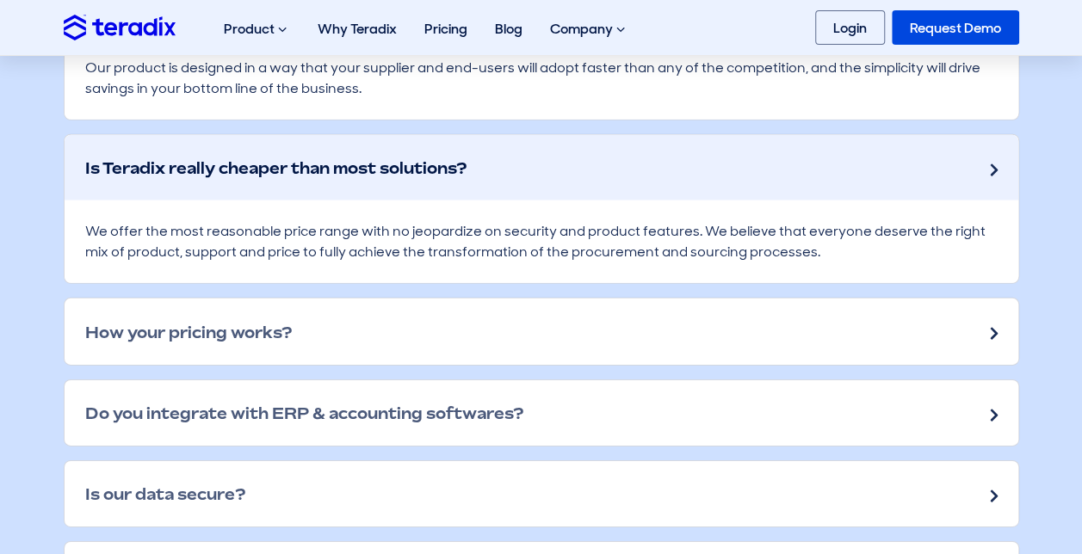
scroll to position [2509, 0]
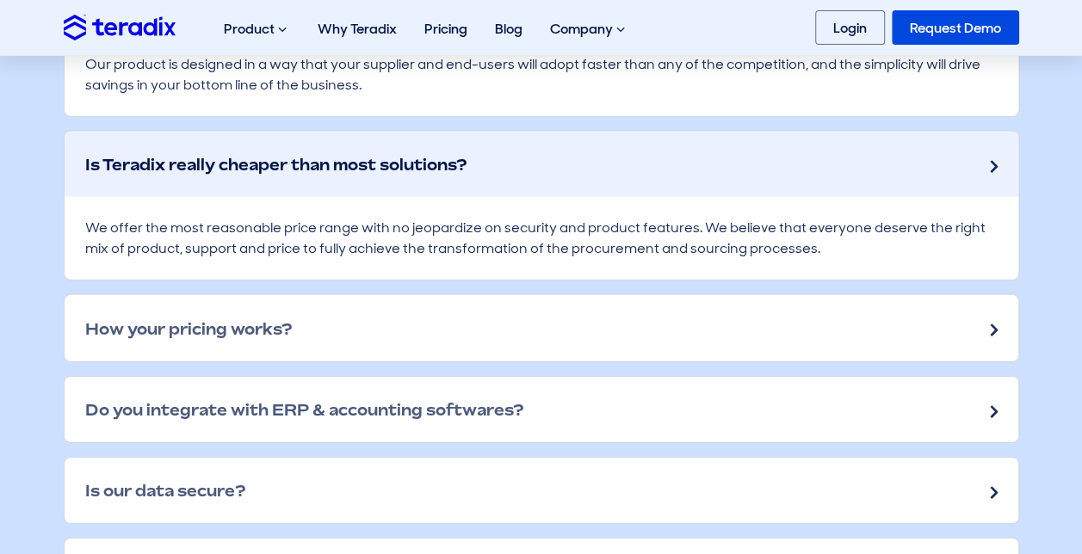
click at [837, 303] on div "How your pricing works?" at bounding box center [542, 327] width 954 height 65
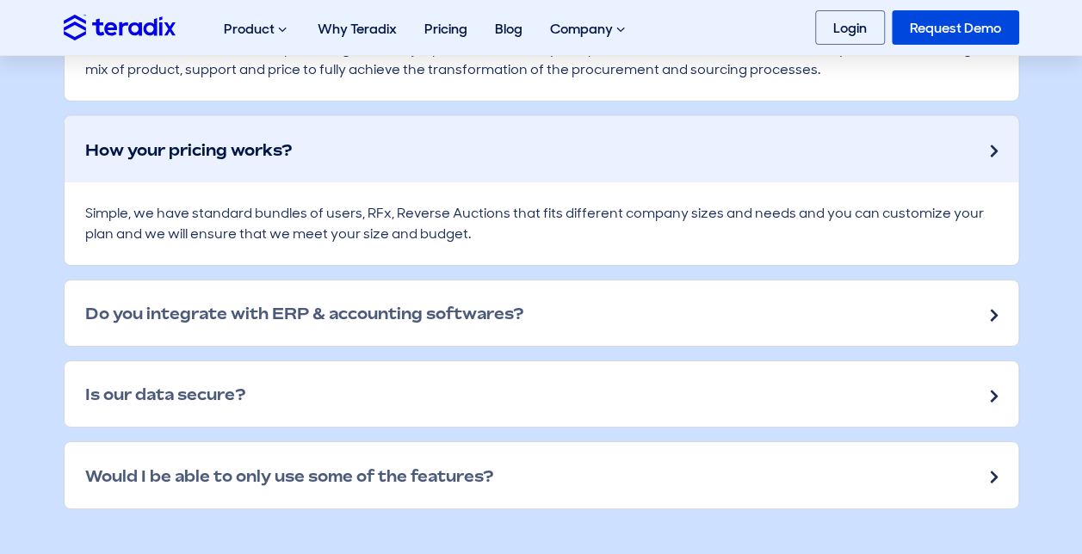
scroll to position [2690, 0]
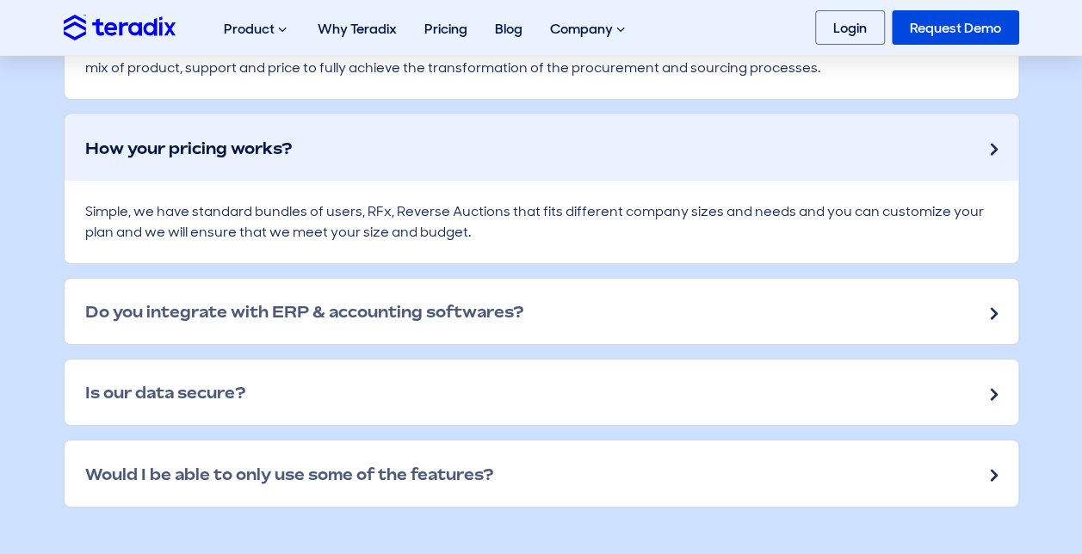
click at [837, 303] on div "Do you integrate with ERP & accounting softwares?" at bounding box center [542, 311] width 954 height 65
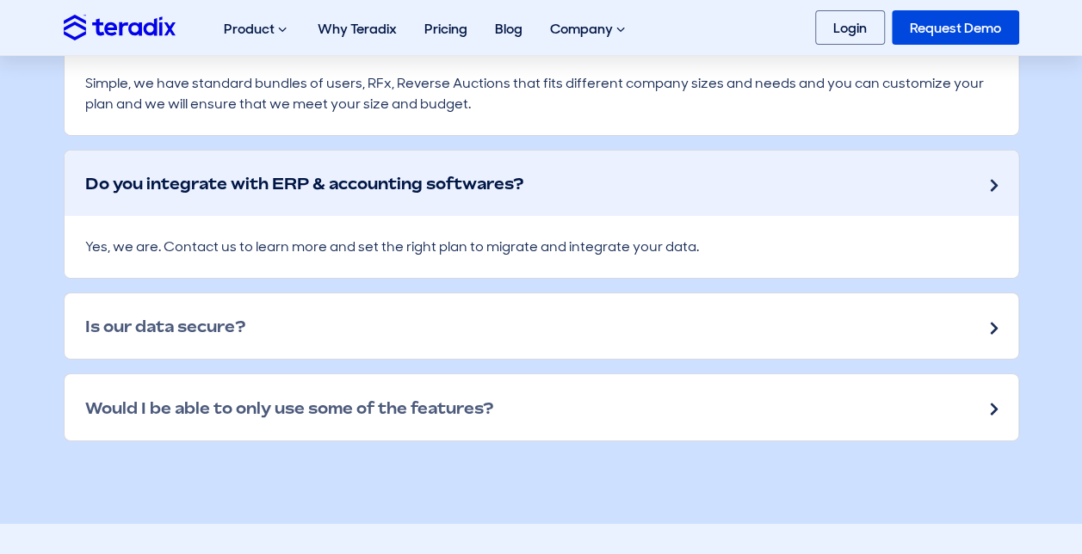
scroll to position [2822, 0]
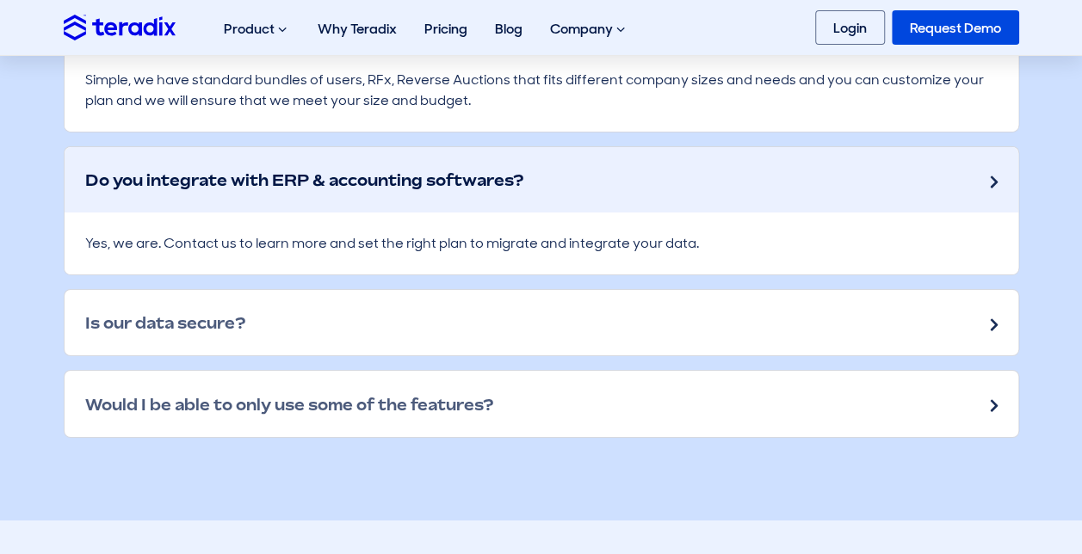
click at [806, 318] on div "Is our data secure?" at bounding box center [542, 322] width 954 height 65
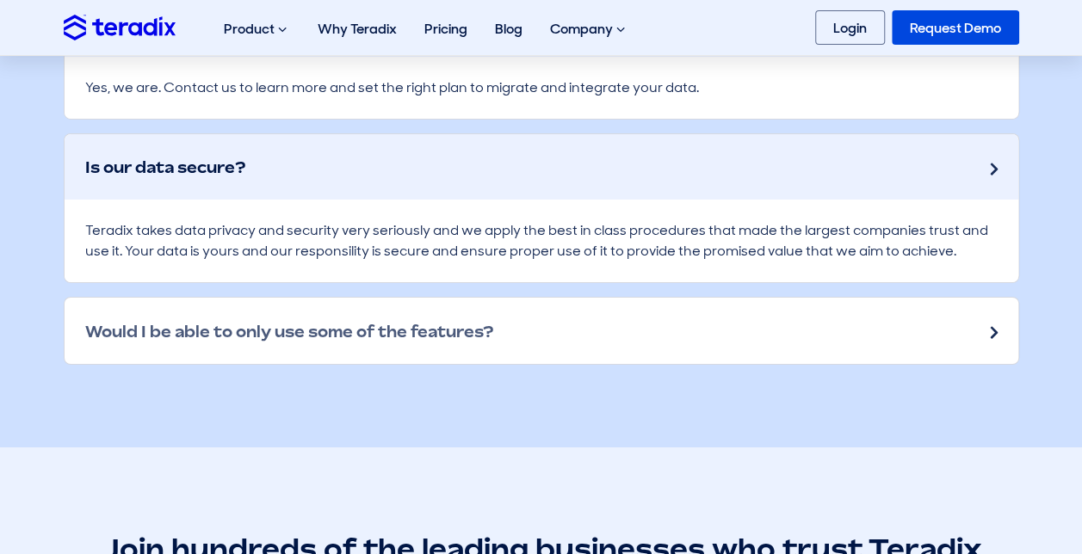
scroll to position [2978, 0]
click at [806, 318] on div "Would I be able to only use some of the features?" at bounding box center [542, 329] width 954 height 65
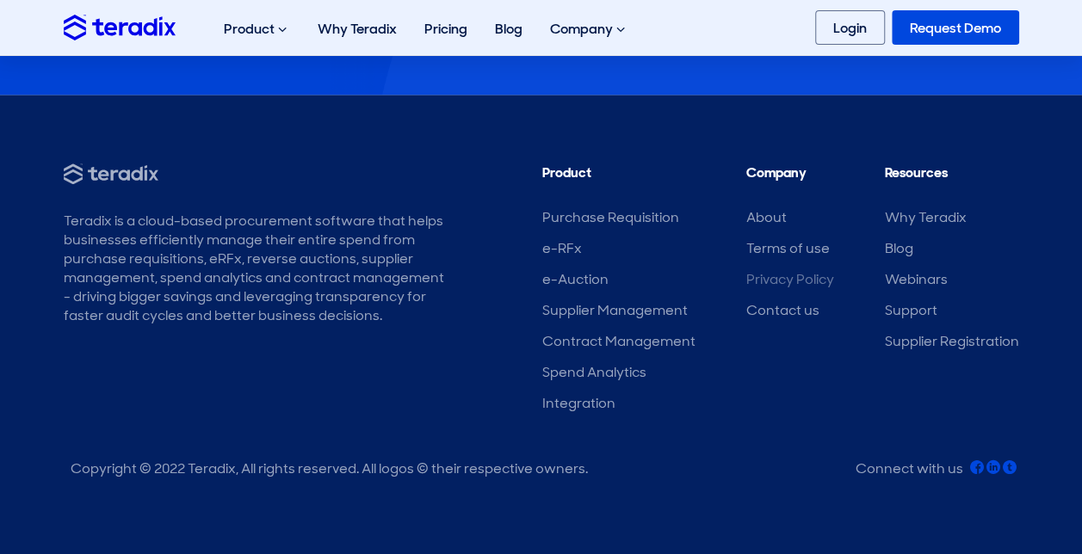
scroll to position [4190, 0]
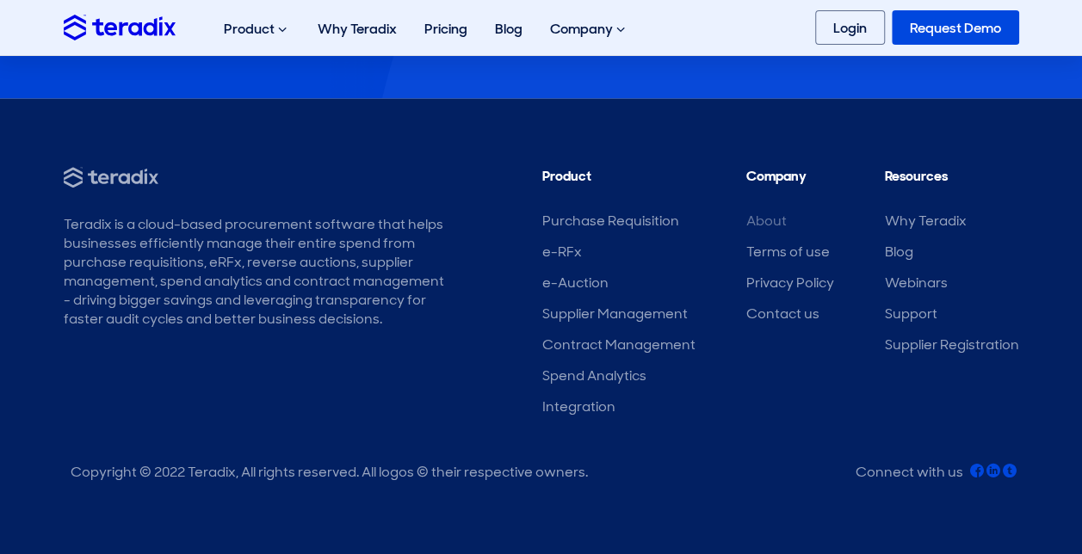
click at [761, 220] on link "About" at bounding box center [766, 221] width 40 height 18
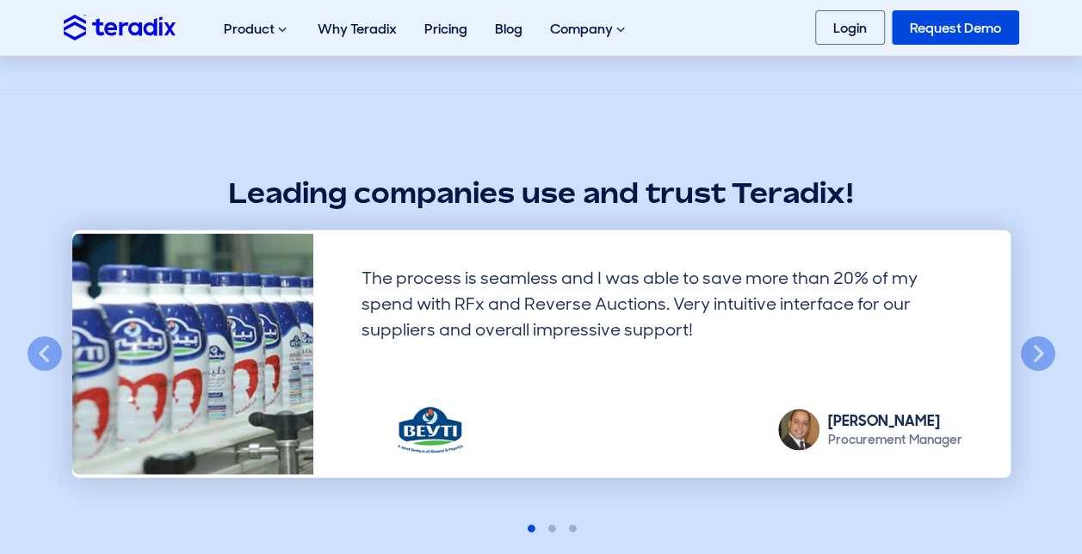
scroll to position [1378, 0]
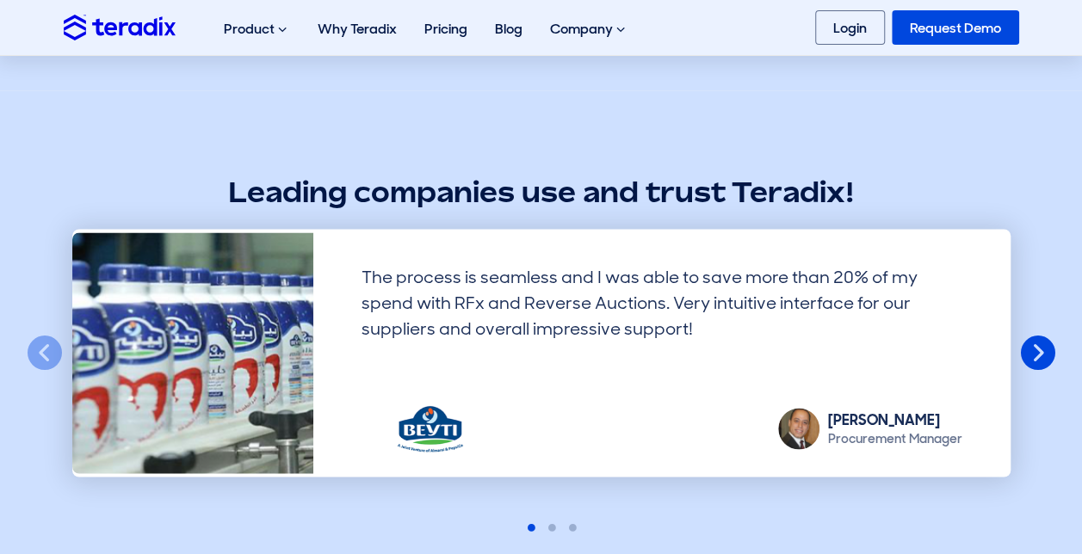
click at [1042, 337] on button "Next" at bounding box center [1038, 353] width 38 height 38
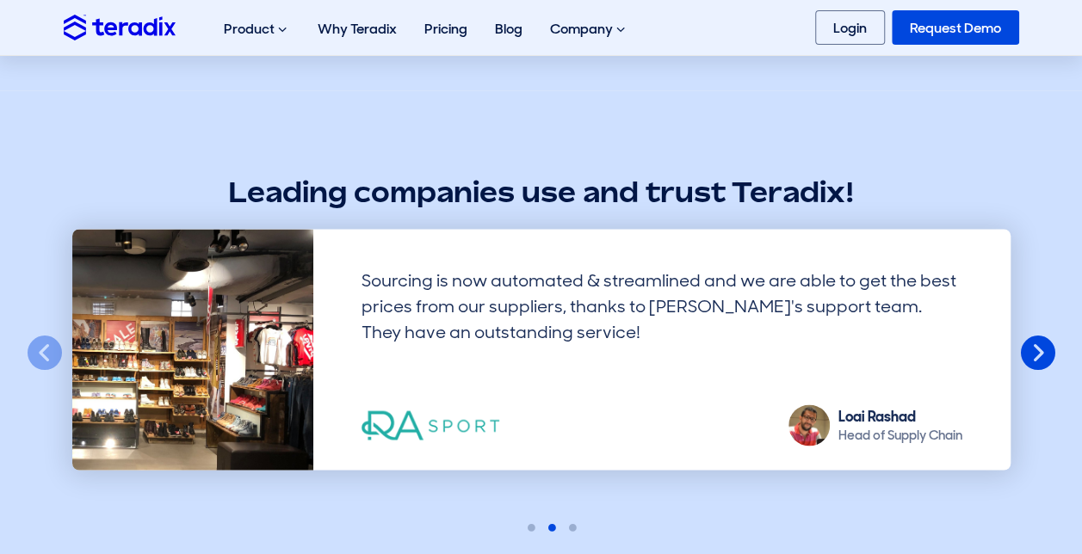
click at [1042, 337] on button "Next" at bounding box center [1038, 353] width 38 height 38
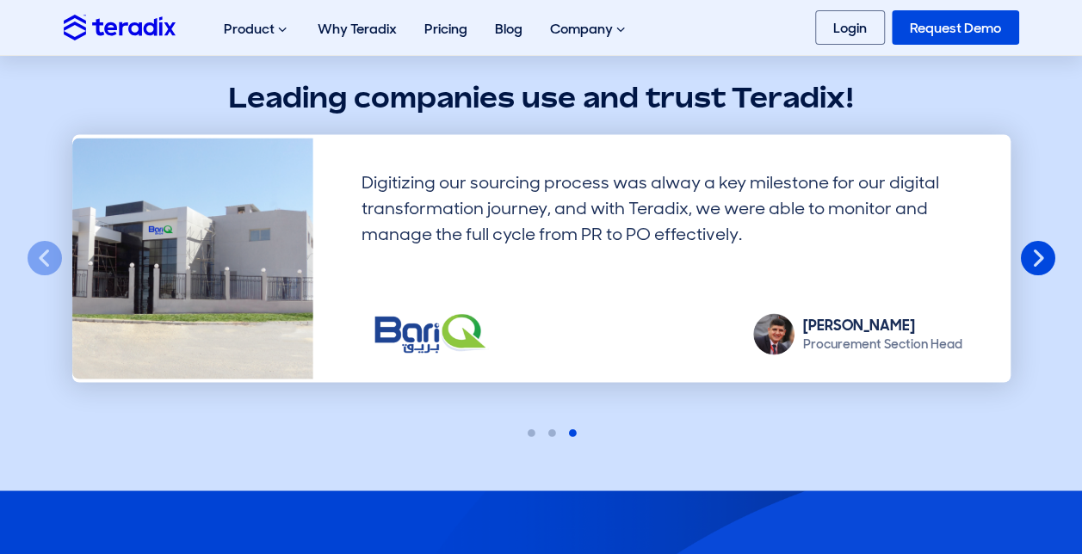
scroll to position [1474, 0]
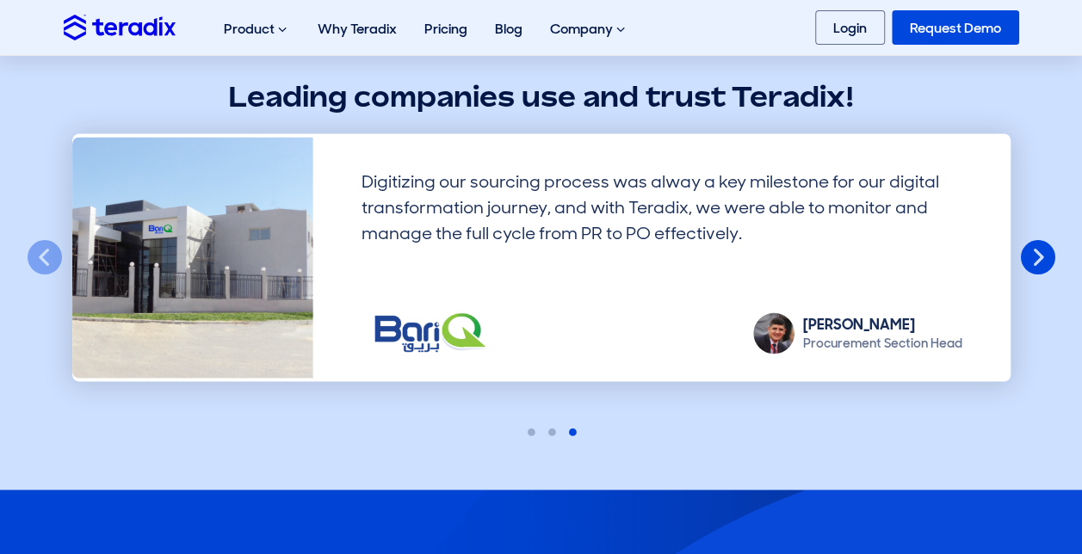
click at [1035, 257] on button "Next" at bounding box center [1038, 257] width 38 height 38
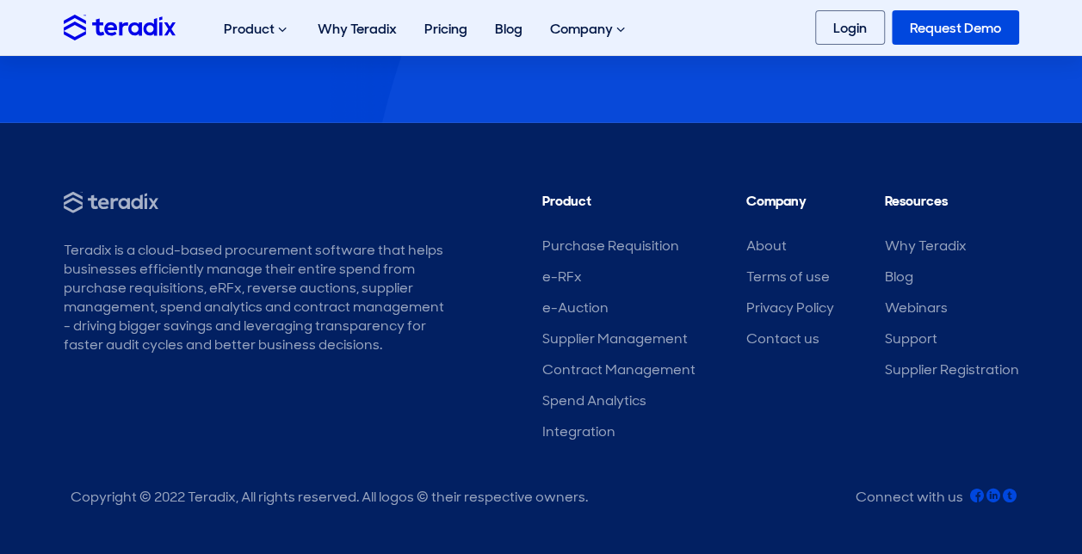
scroll to position [2341, 0]
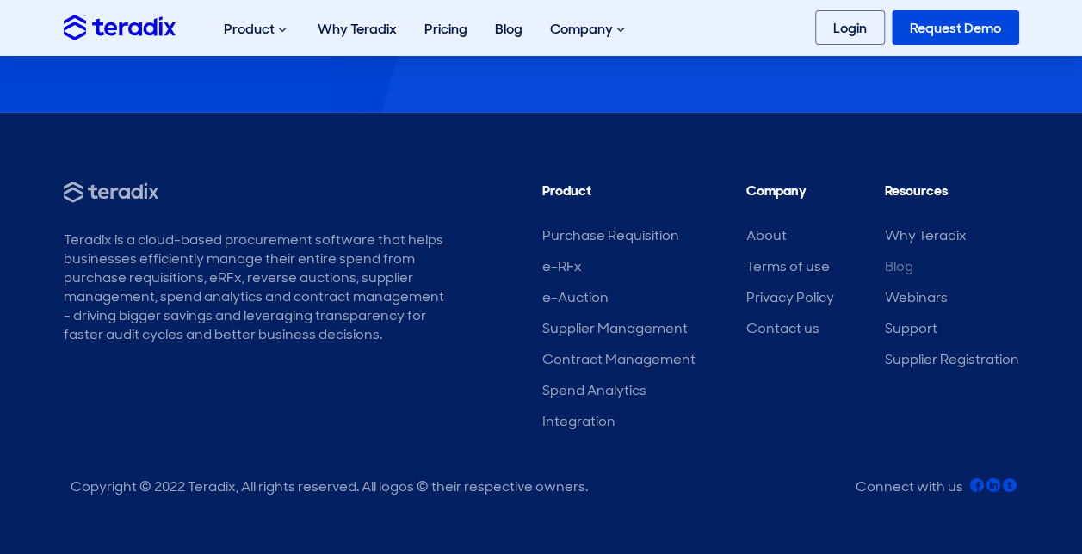
click at [900, 269] on link "Blog" at bounding box center [899, 266] width 28 height 18
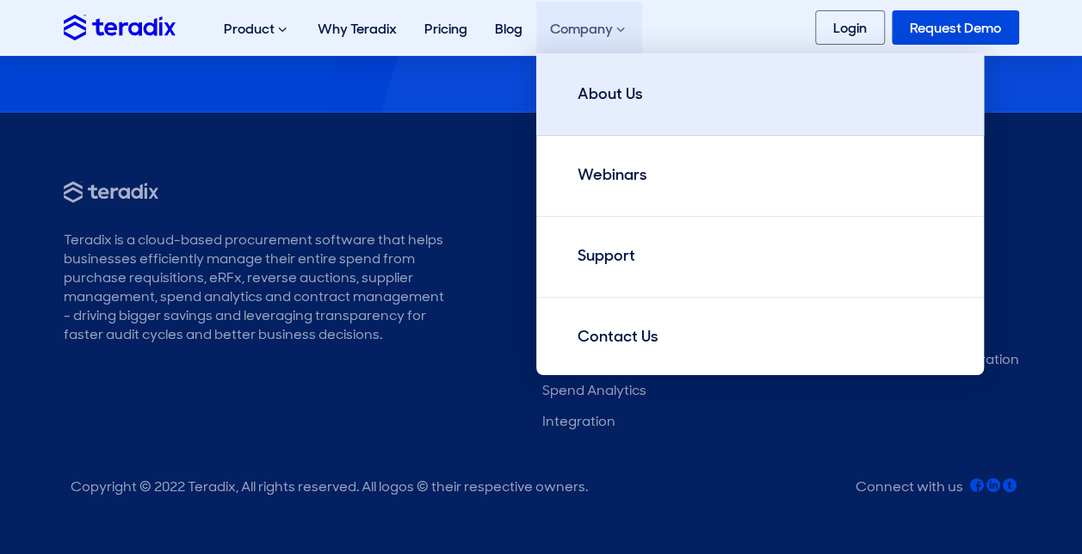
click at [611, 72] on link "About Us" at bounding box center [760, 94] width 448 height 83
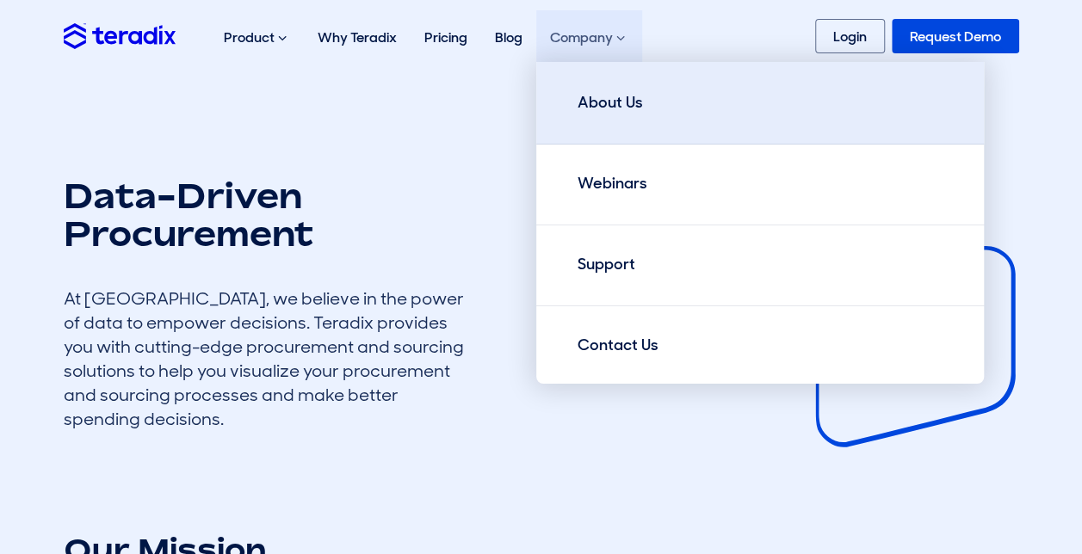
click at [576, 116] on link "About Us" at bounding box center [760, 103] width 448 height 83
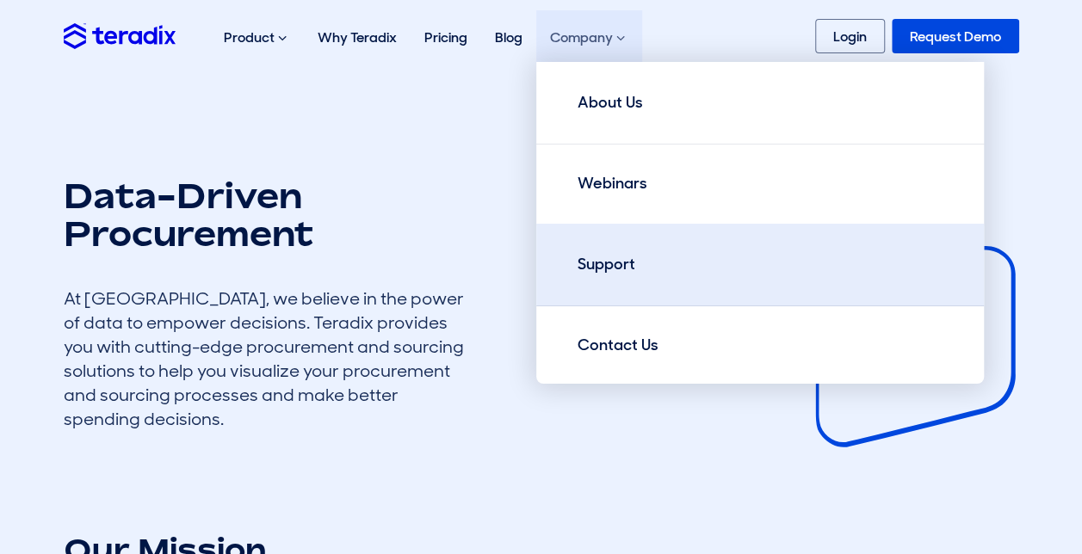
click at [594, 244] on link "Support" at bounding box center [760, 265] width 448 height 83
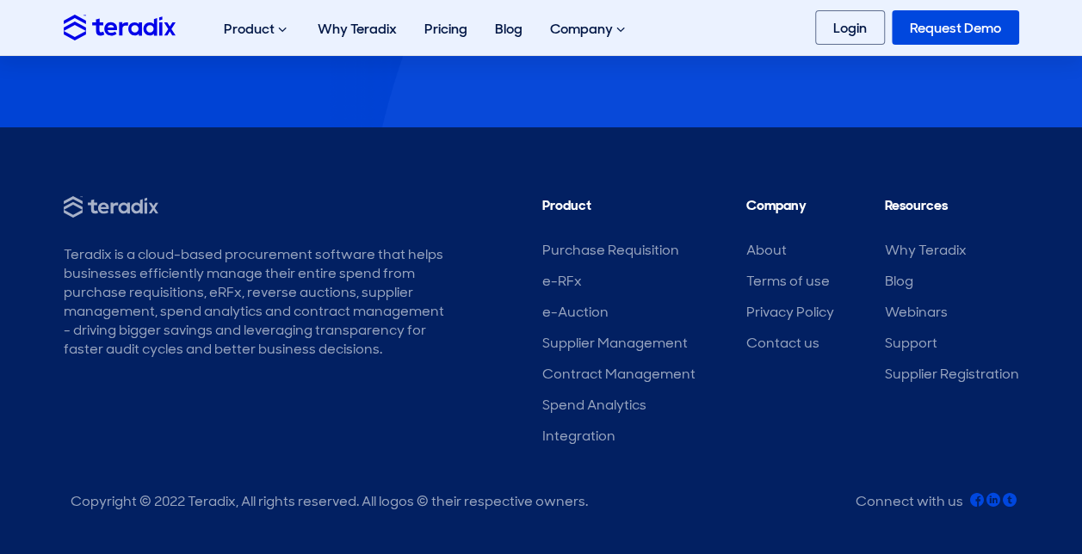
scroll to position [3190, 0]
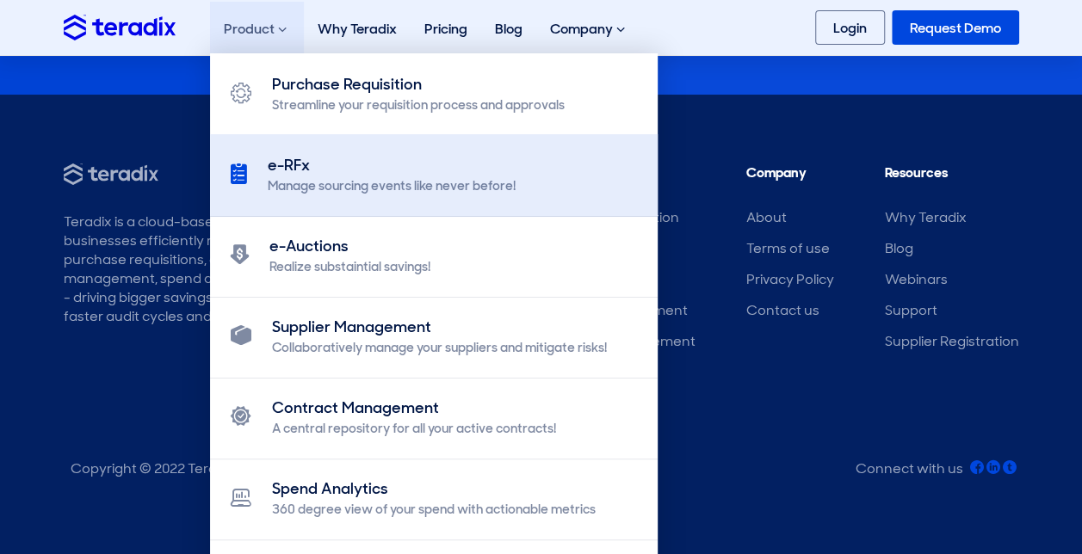
click at [305, 152] on link "e-RFx Manage sourcing events like never before!" at bounding box center [434, 175] width 448 height 83
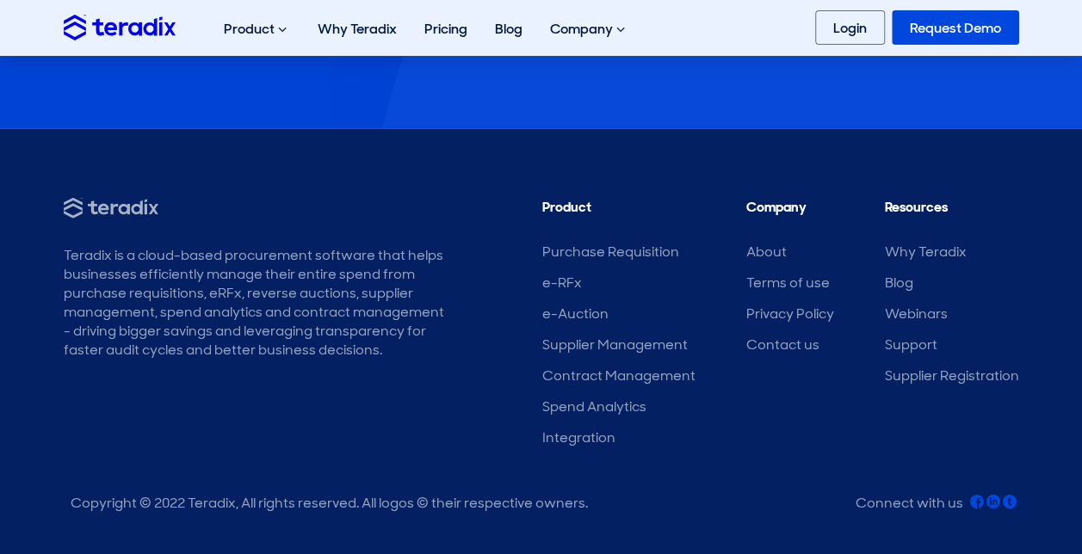
scroll to position [5587, 0]
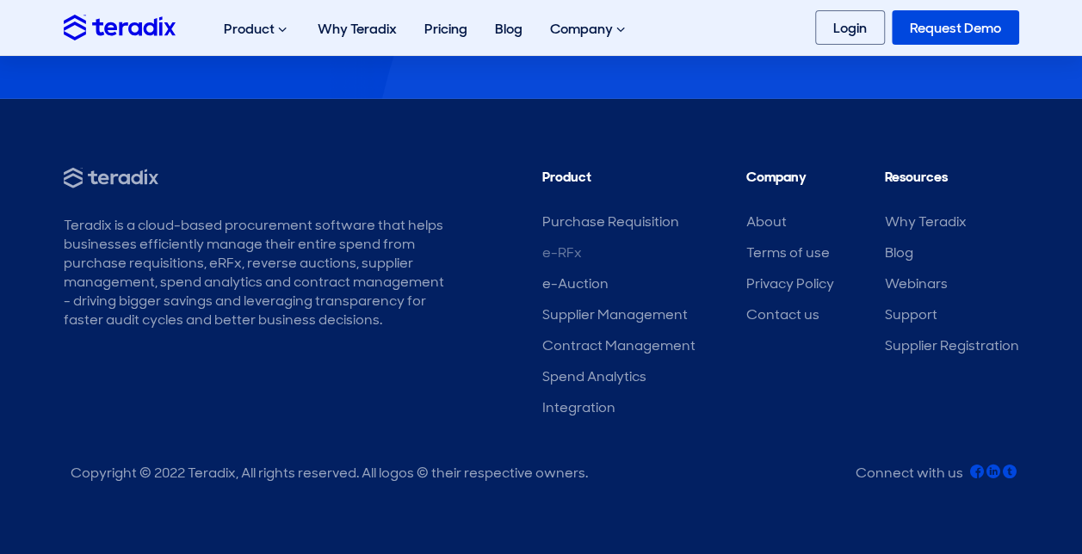
click at [563, 250] on link "e-RFx" at bounding box center [562, 253] width 40 height 18
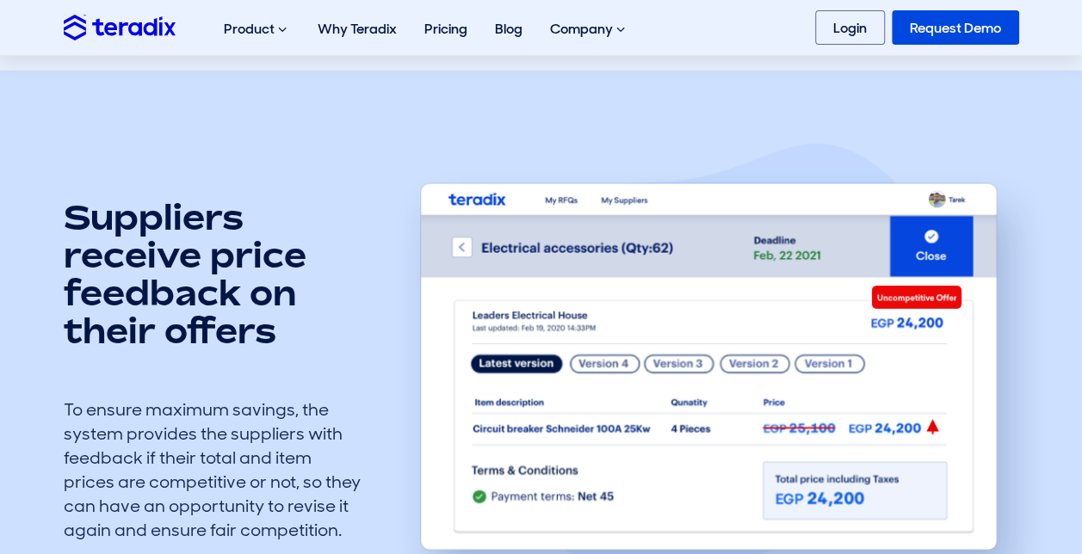
scroll to position [2402, 0]
